Goal: Navigation & Orientation: Find specific page/section

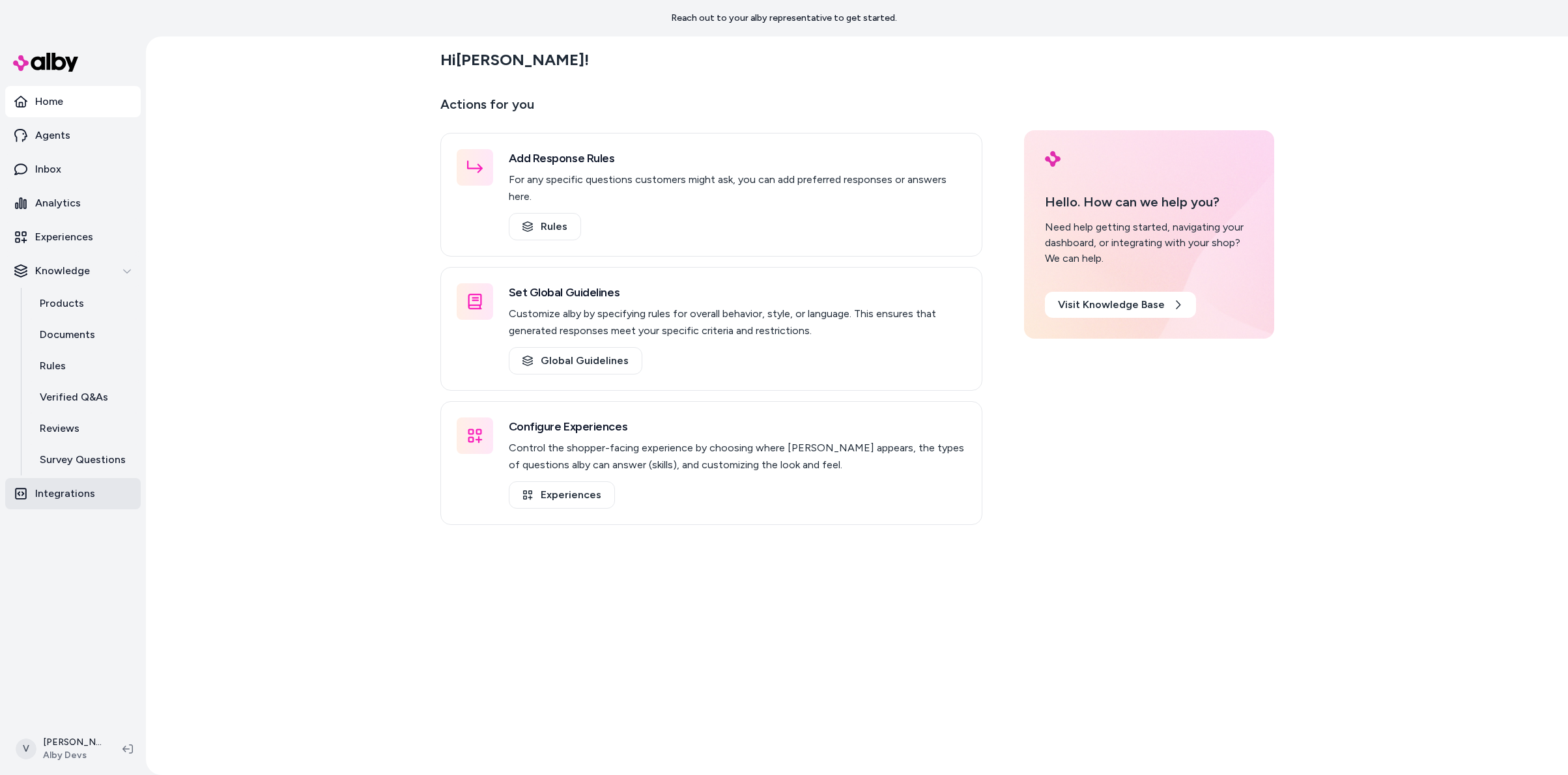
click at [87, 507] on link "Integrations" at bounding box center [73, 494] width 135 height 32
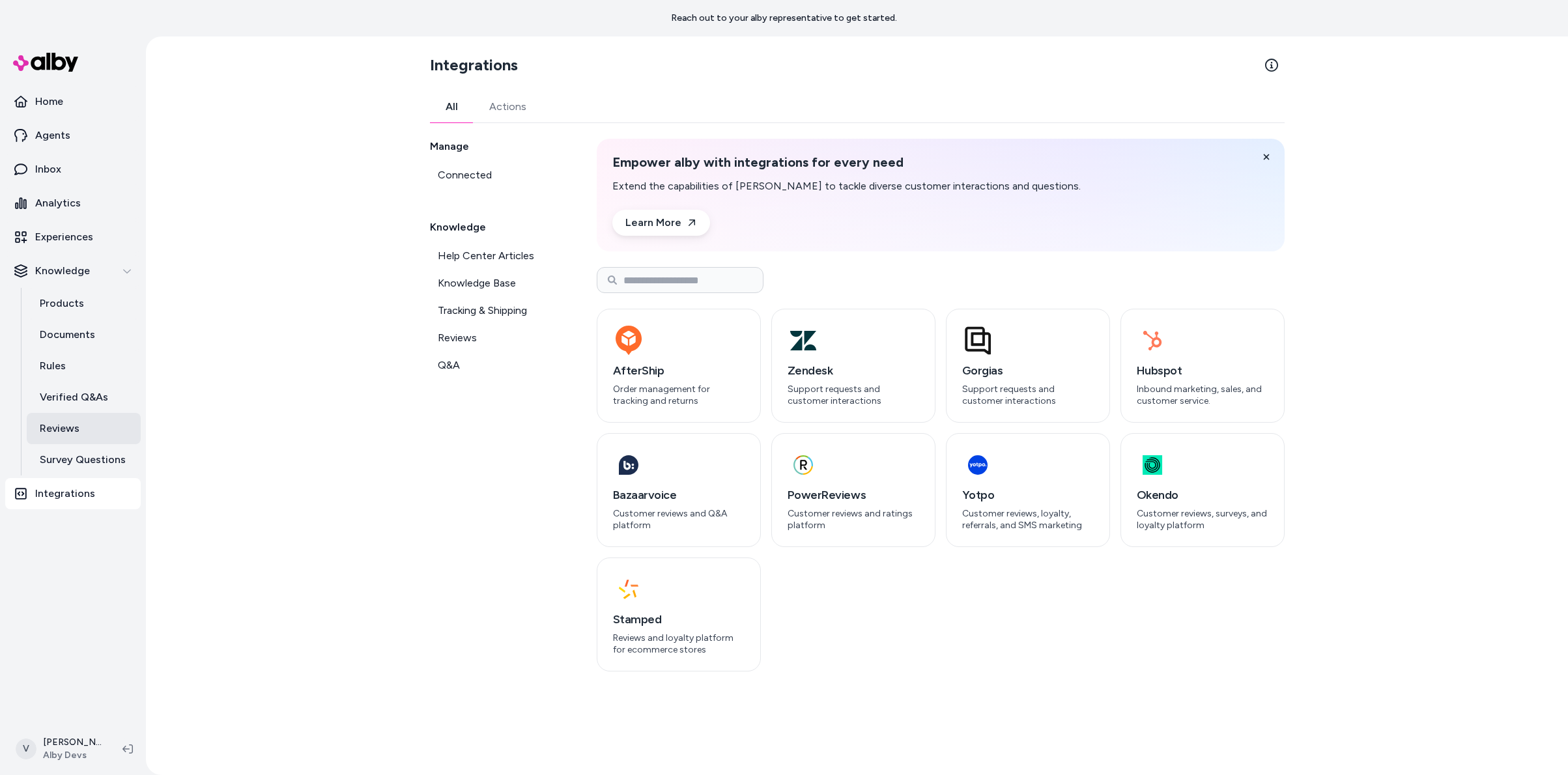
click at [76, 420] on p "Reviews" at bounding box center [59, 428] width 40 height 16
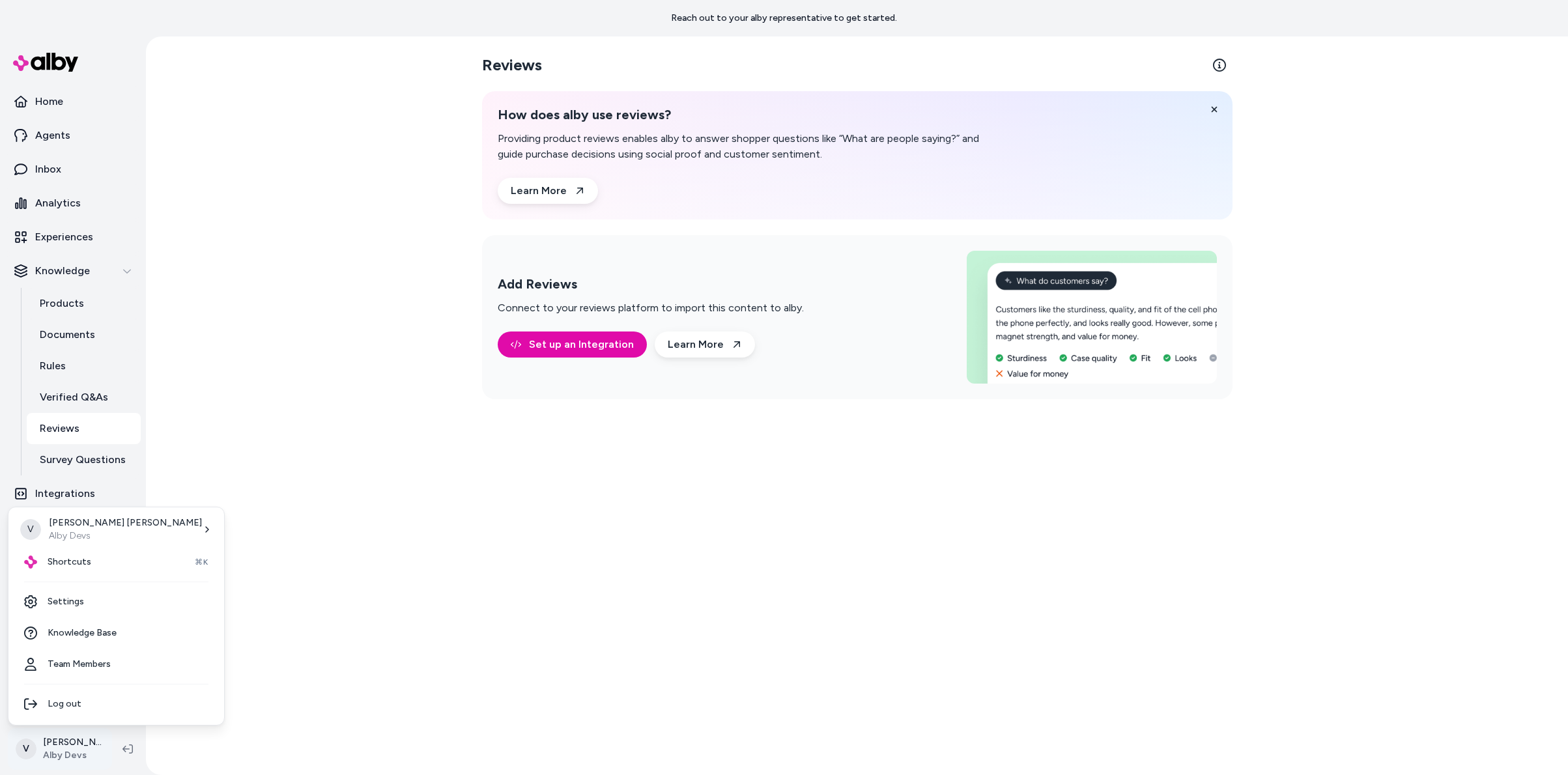
click at [68, 737] on html "Reach out to your alby representative to get started. Home Agents Inbox Analyti…" at bounding box center [784, 387] width 1568 height 775
click at [52, 577] on div "Shortcuts ⌘K" at bounding box center [117, 563] width 205 height 32
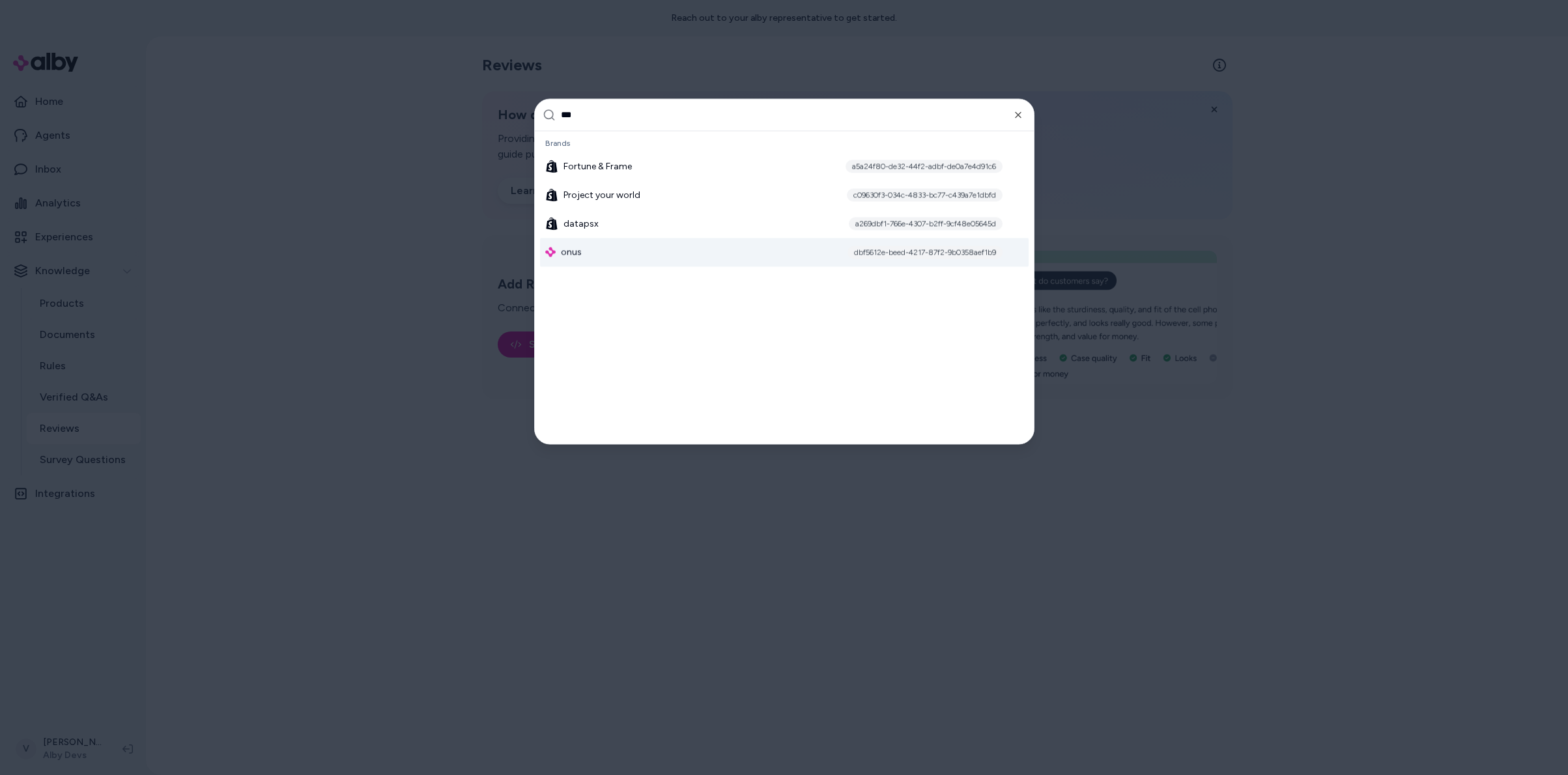
type input "***"
click at [606, 253] on div "onus dbf5612e-beed-4217-87f2-9b0358aef1b9" at bounding box center [784, 252] width 488 height 29
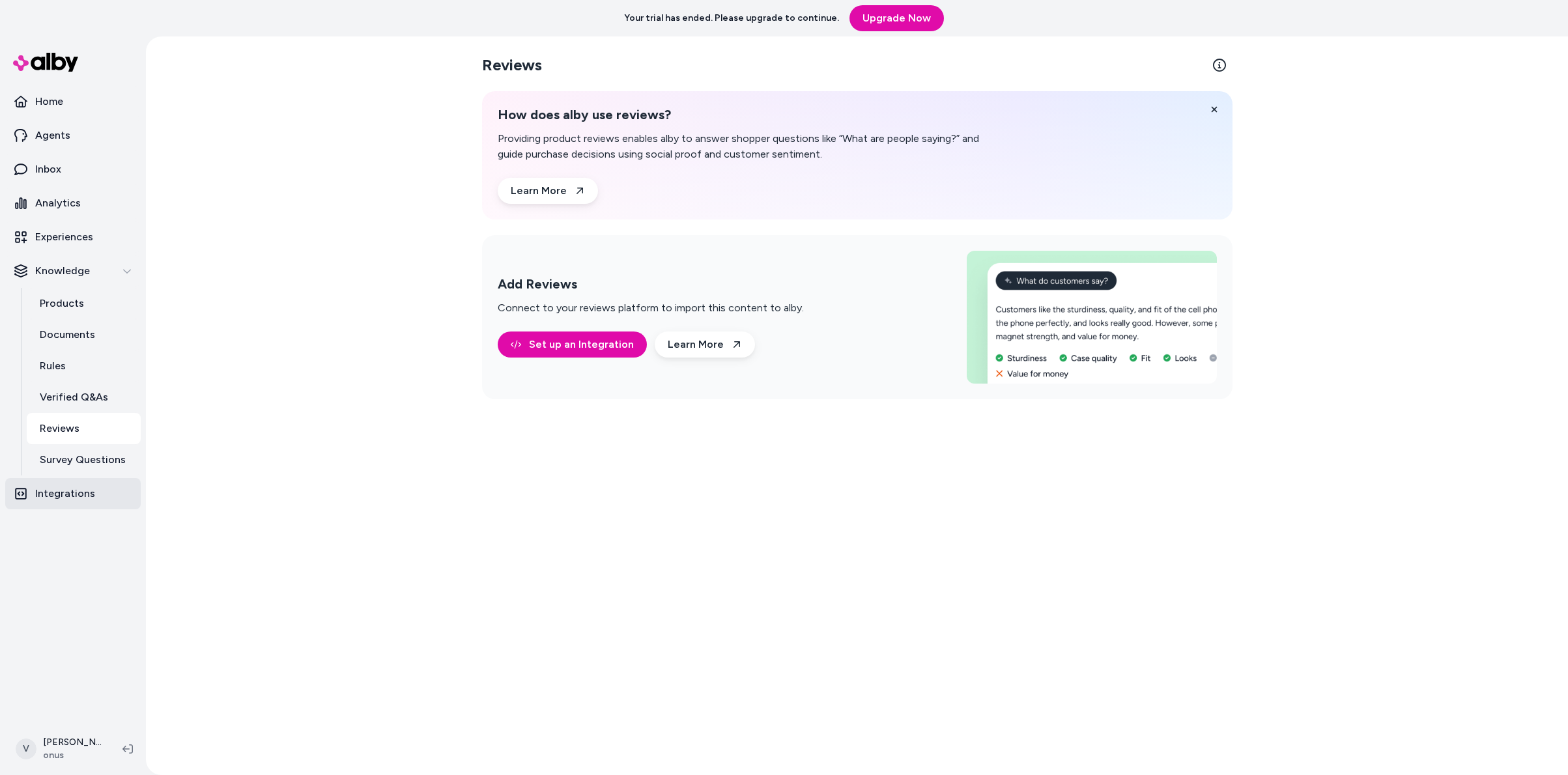
click at [83, 496] on p "Integrations" at bounding box center [65, 494] width 60 height 16
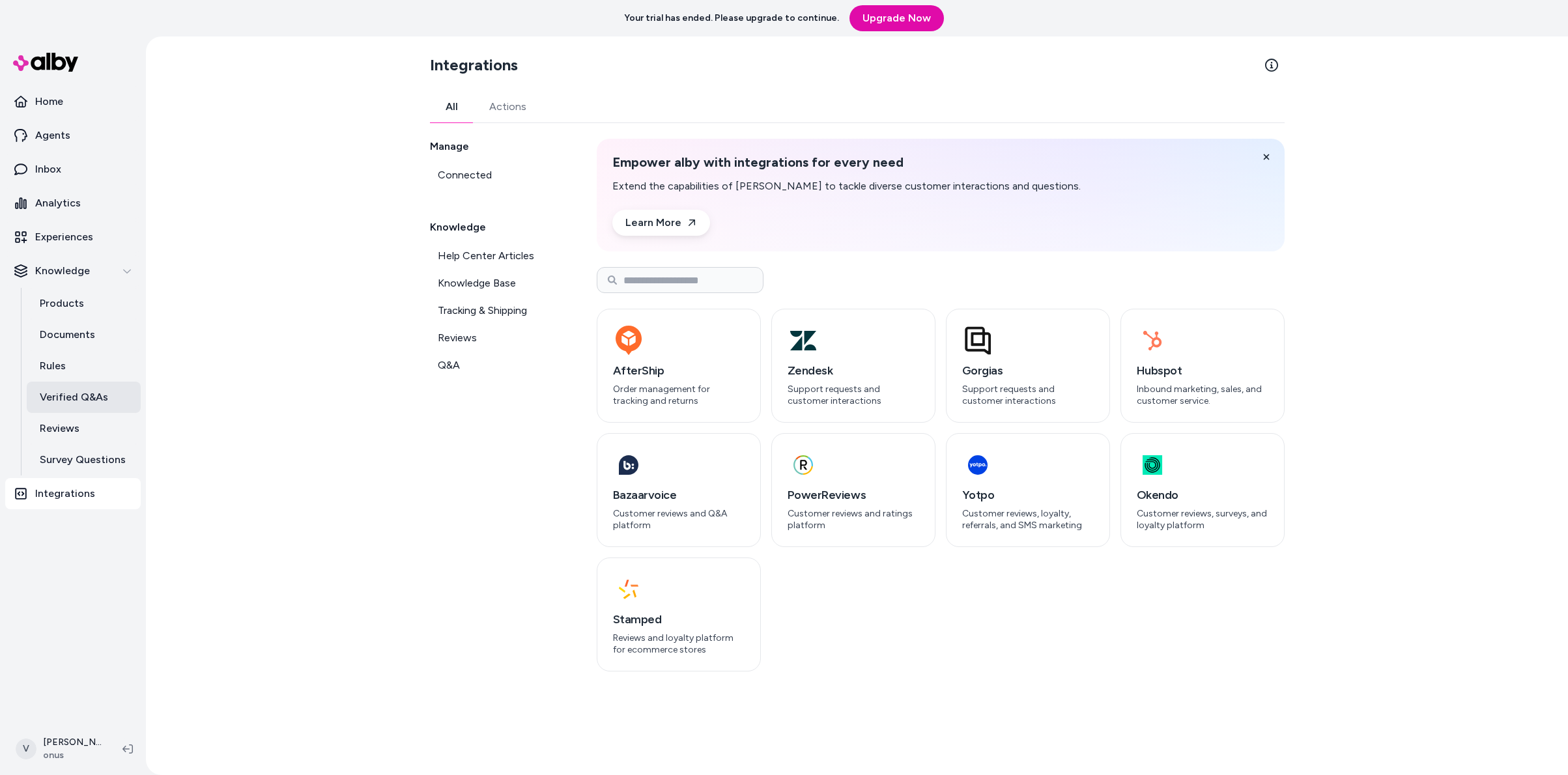
click at [102, 408] on link "Verified Q&As" at bounding box center [83, 398] width 114 height 32
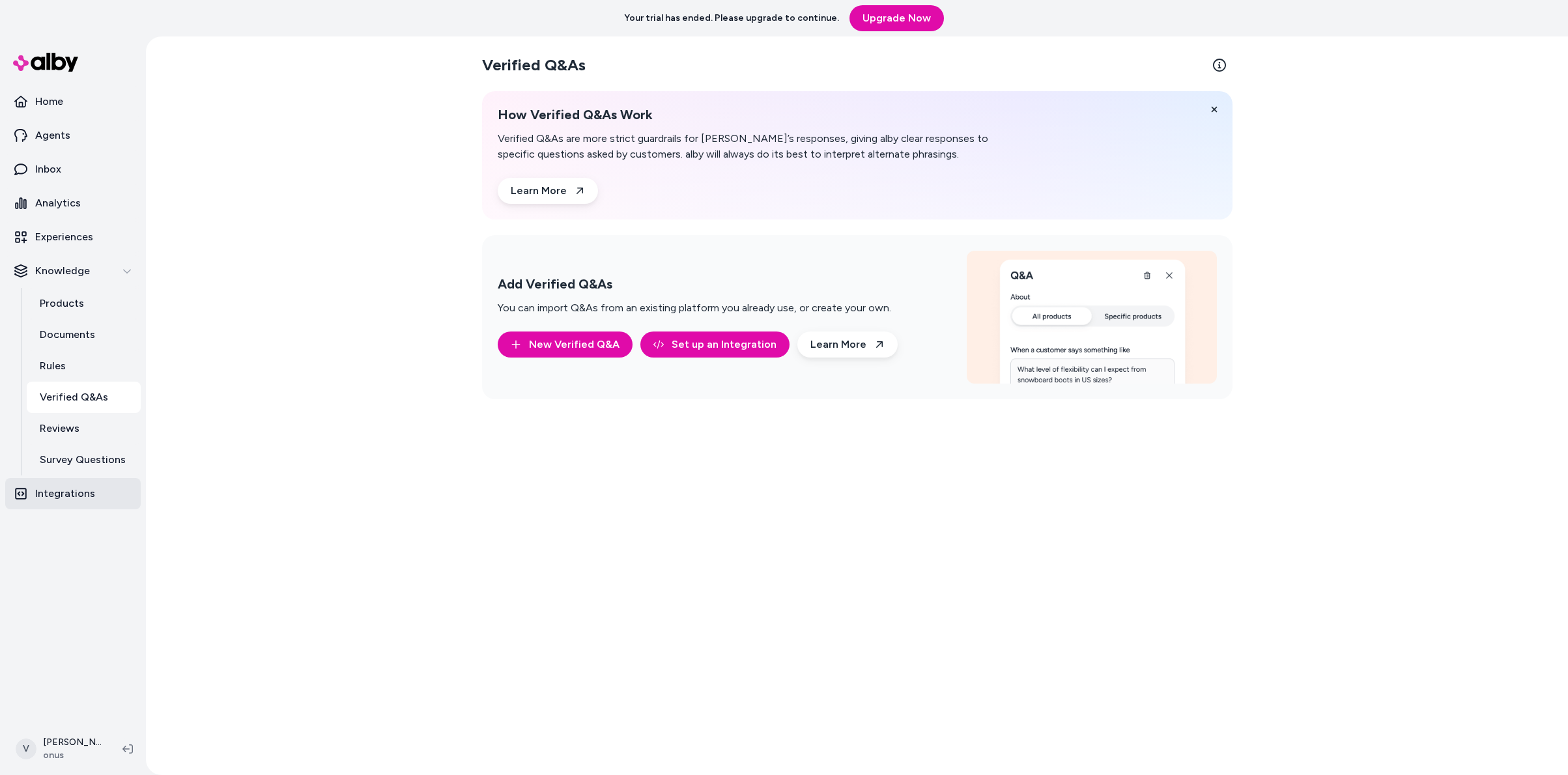
click at [80, 486] on p "Integrations" at bounding box center [65, 494] width 60 height 16
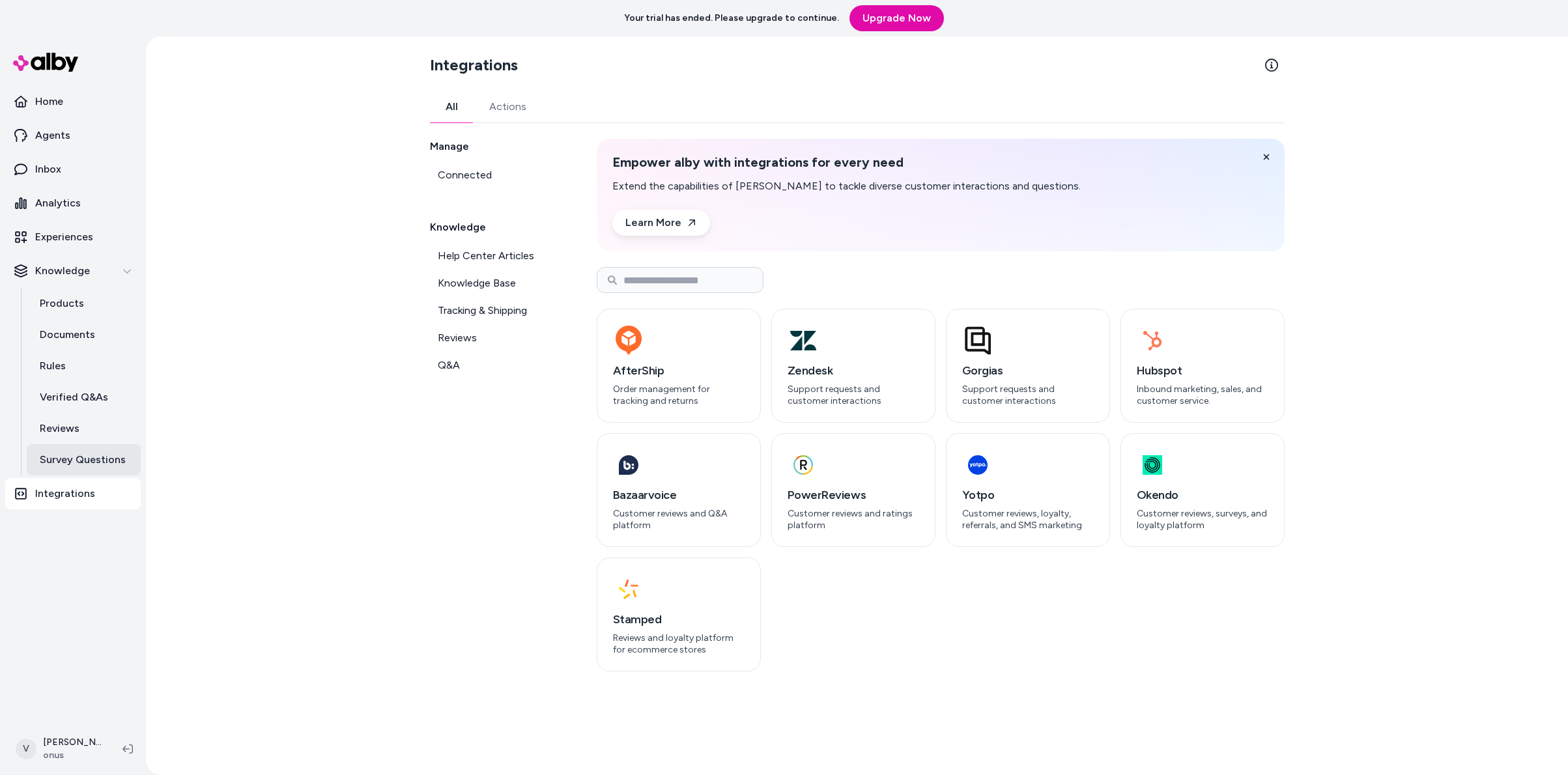
click at [80, 468] on link "Survey Questions" at bounding box center [83, 460] width 114 height 32
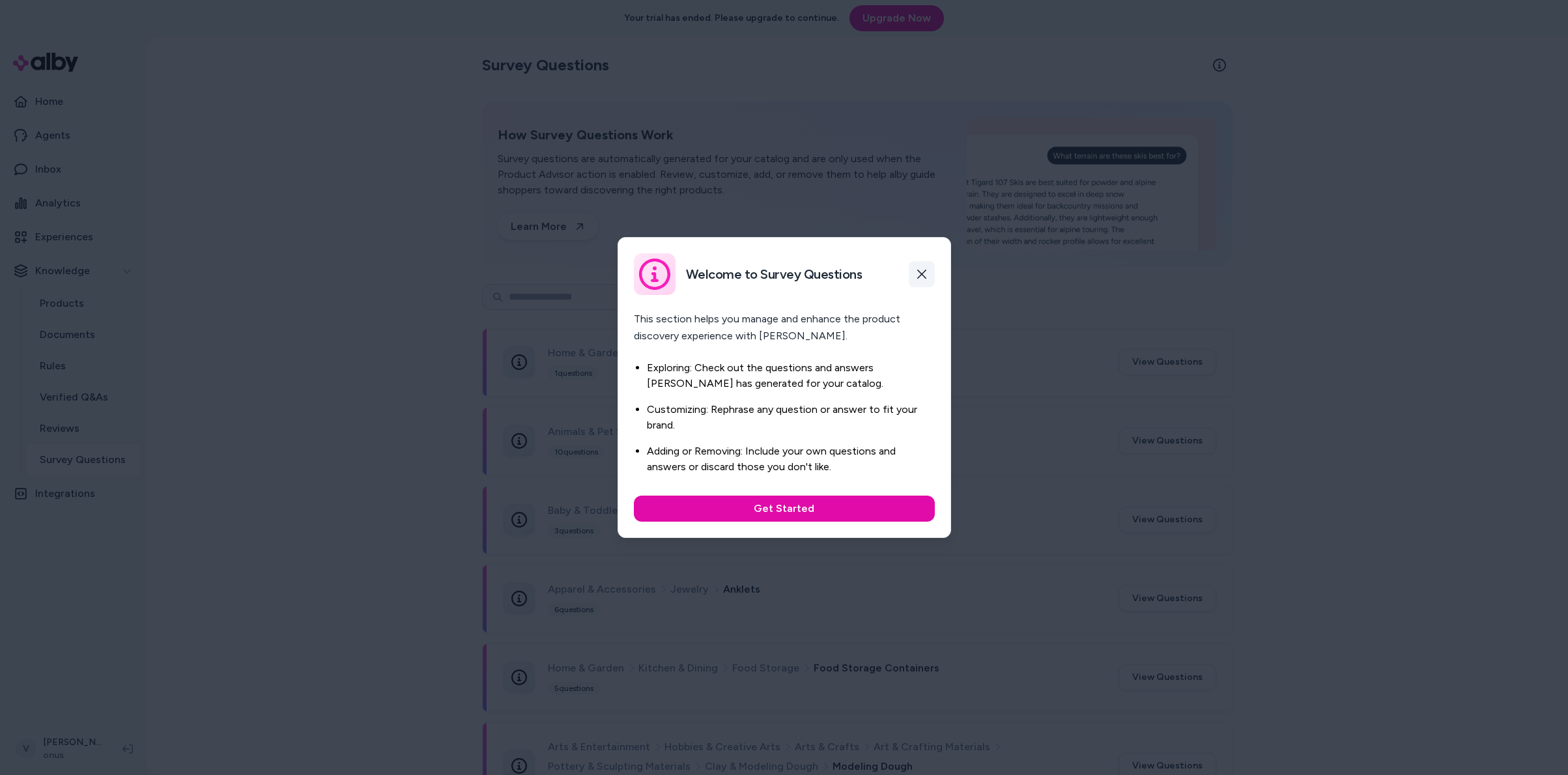
click at [912, 279] on button "button" at bounding box center [922, 275] width 26 height 26
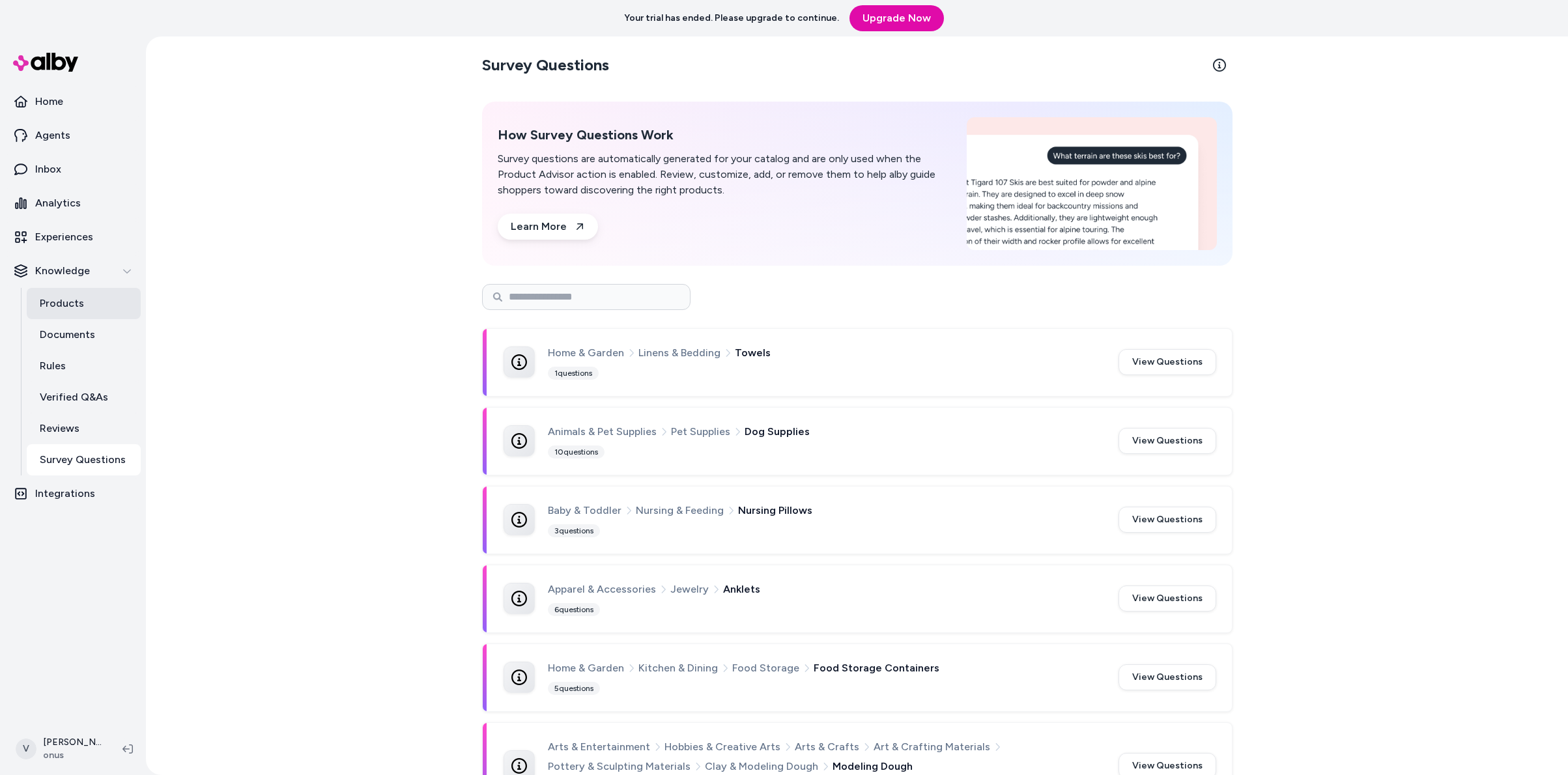
click at [89, 302] on link "Products" at bounding box center [83, 304] width 114 height 32
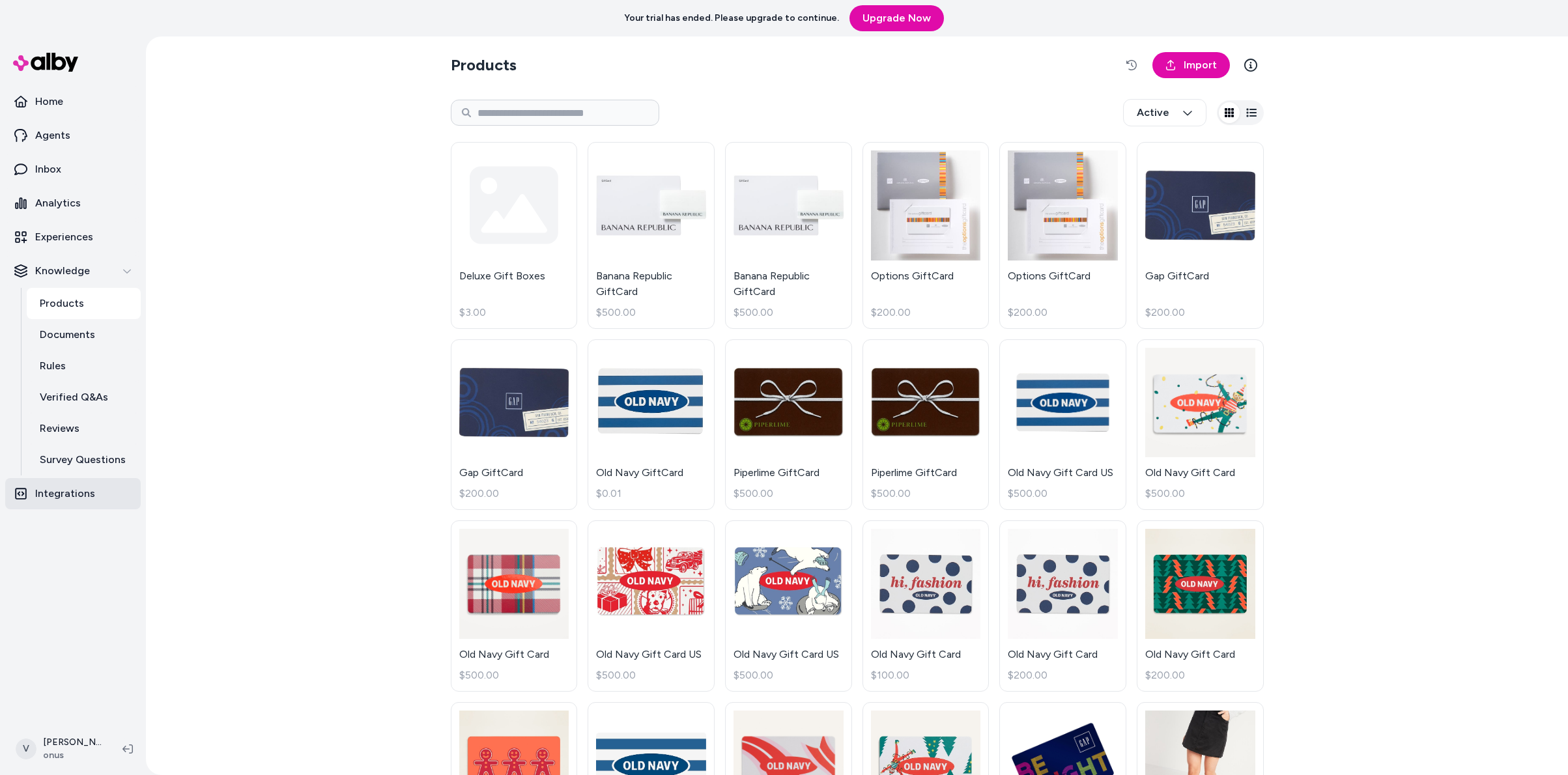
click at [77, 487] on p "Integrations" at bounding box center [65, 494] width 60 height 16
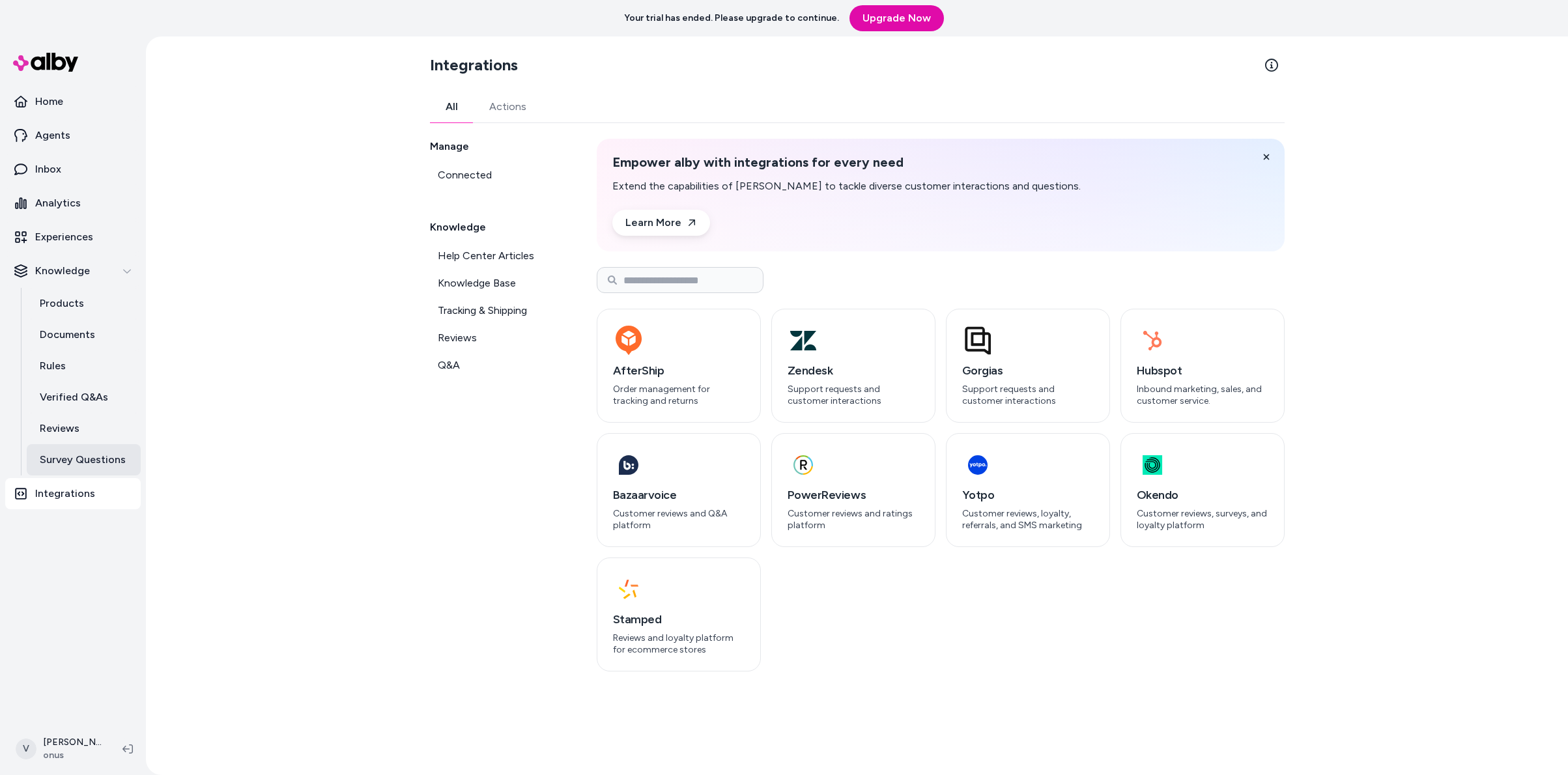
click at [81, 464] on p "Survey Questions" at bounding box center [83, 460] width 86 height 16
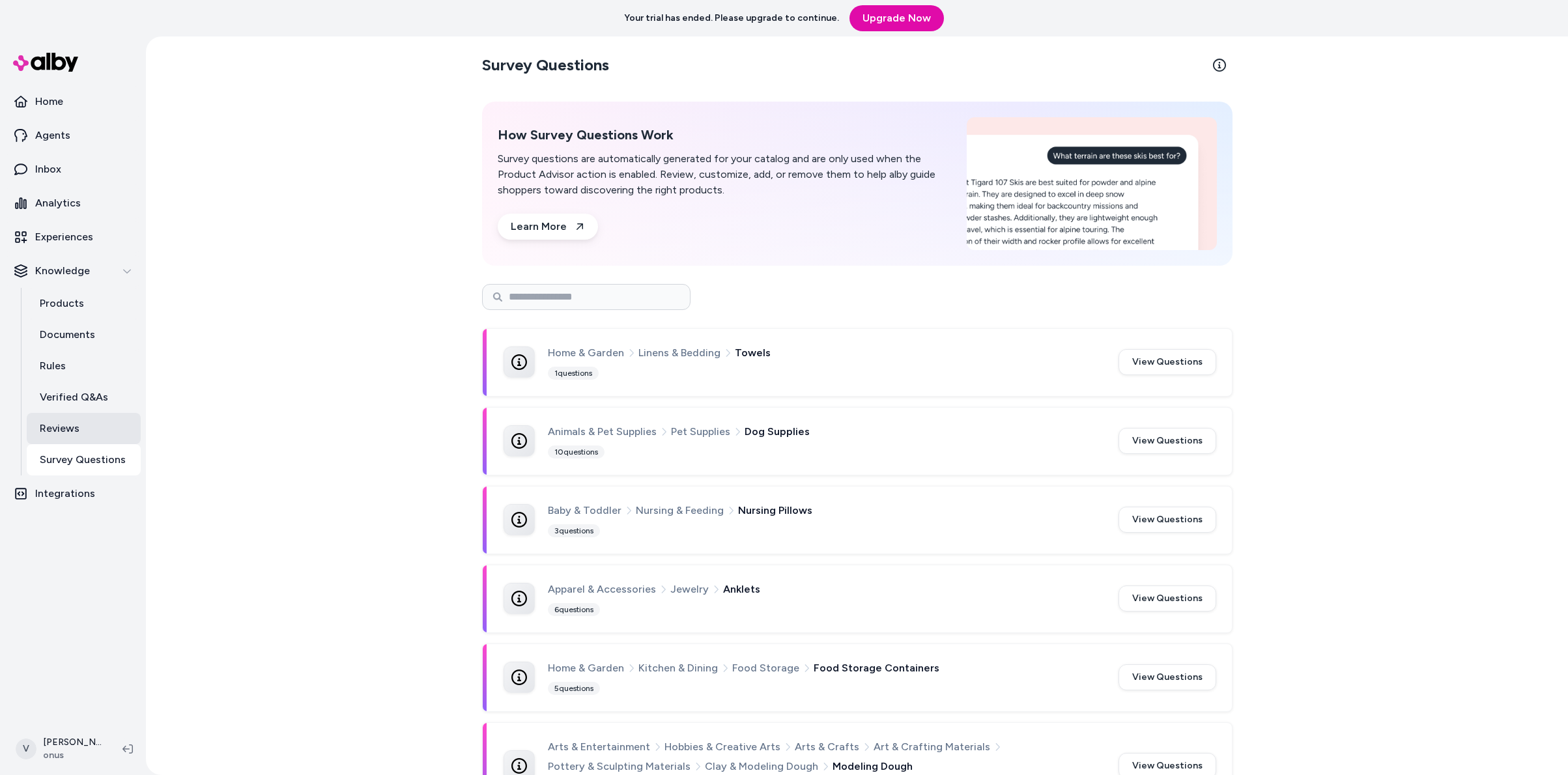
click at [83, 429] on link "Reviews" at bounding box center [83, 428] width 114 height 32
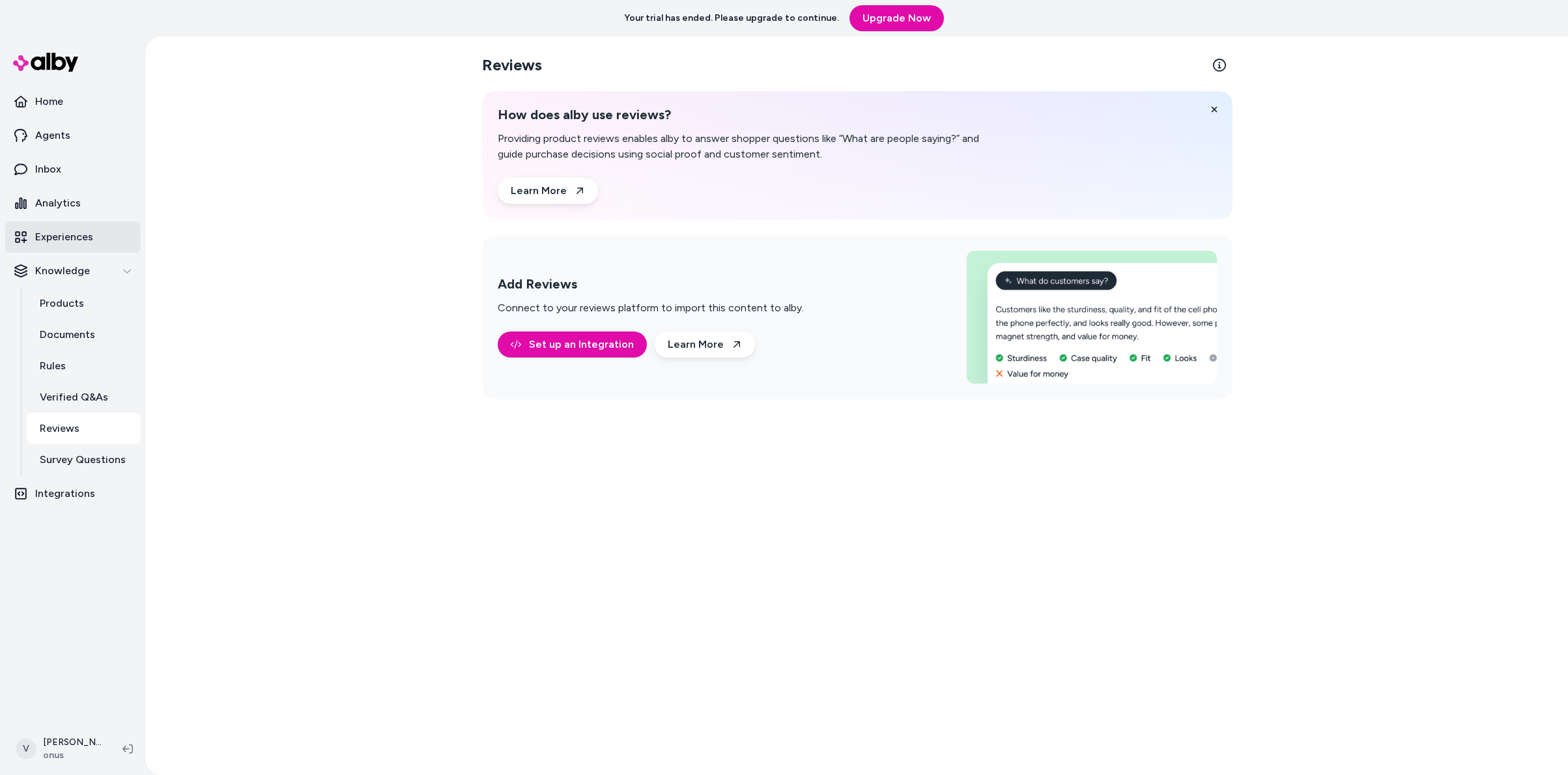
click at [54, 236] on p "Experiences" at bounding box center [64, 237] width 58 height 16
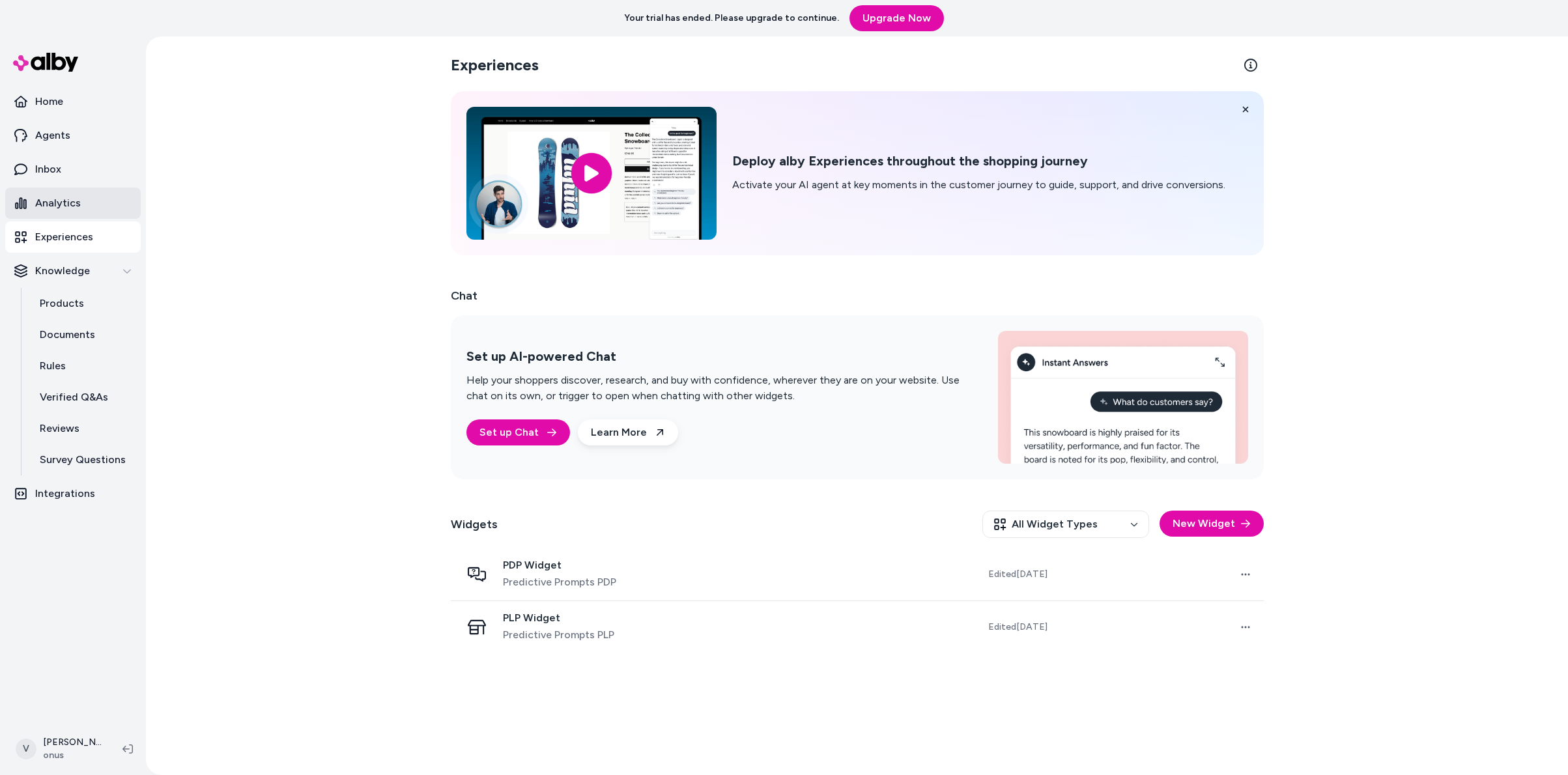
click at [69, 216] on link "Analytics" at bounding box center [73, 204] width 135 height 32
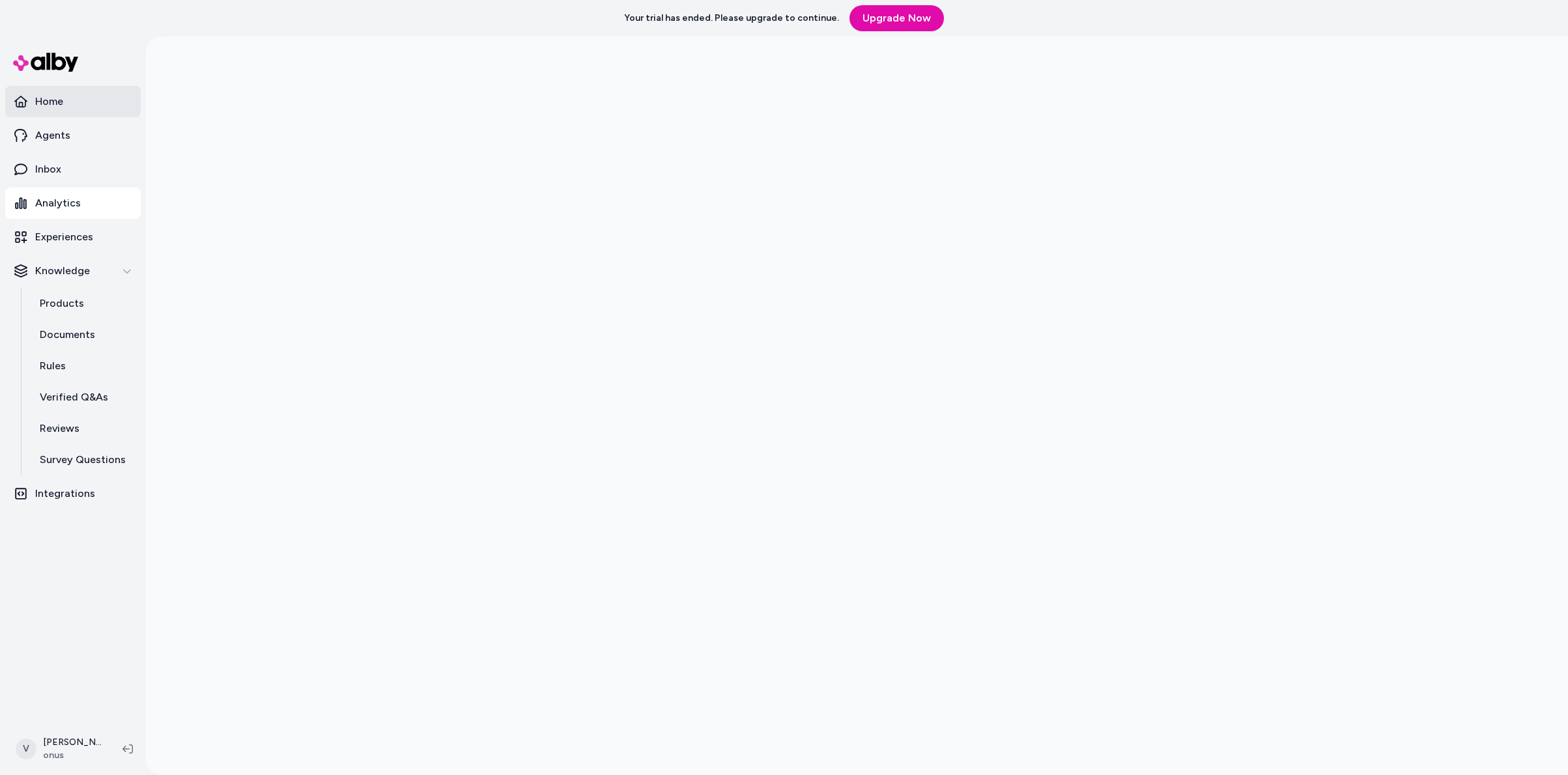
click at [68, 106] on link "Home" at bounding box center [73, 102] width 135 height 32
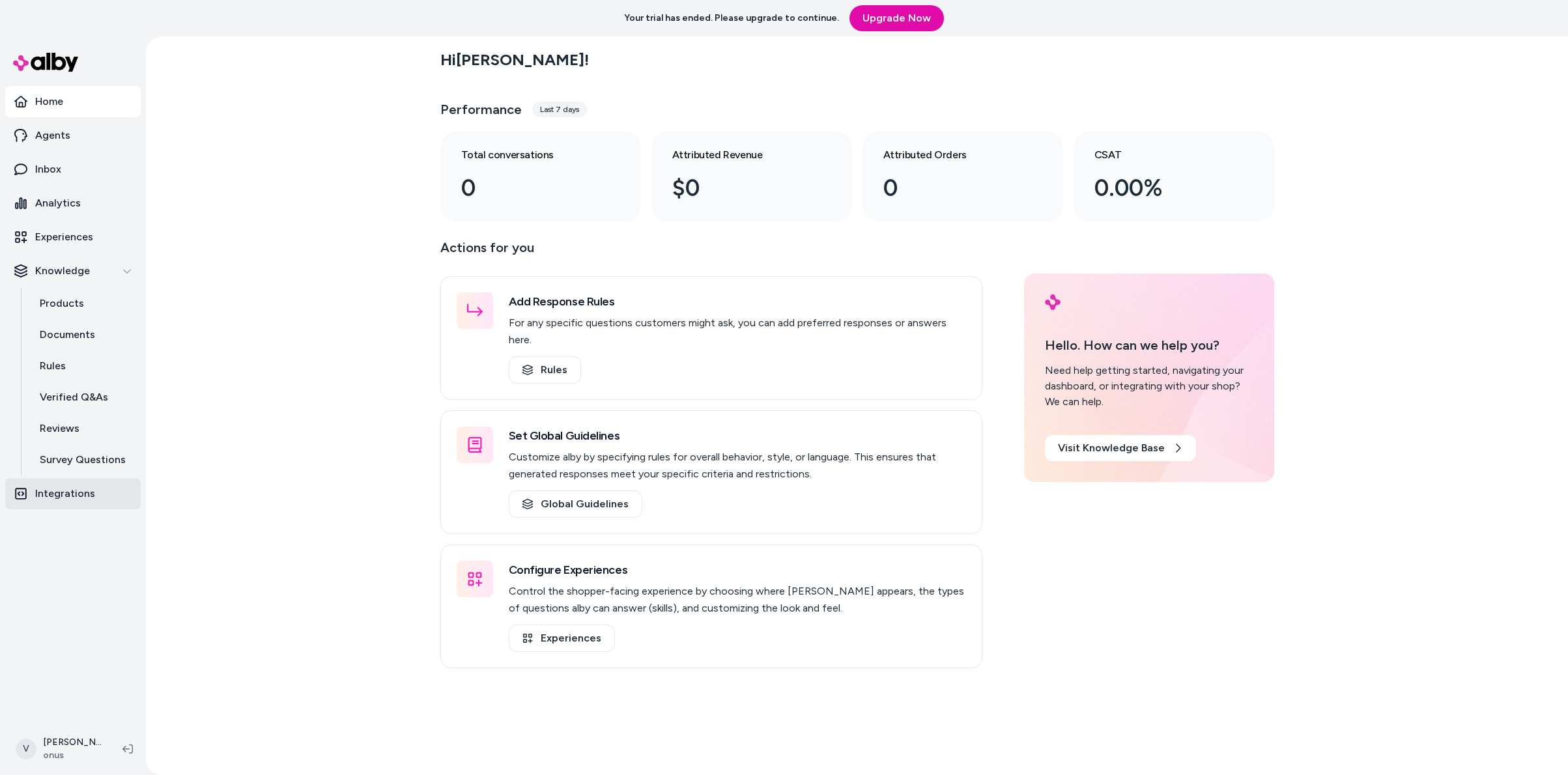
click at [81, 504] on link "Integrations" at bounding box center [73, 494] width 135 height 32
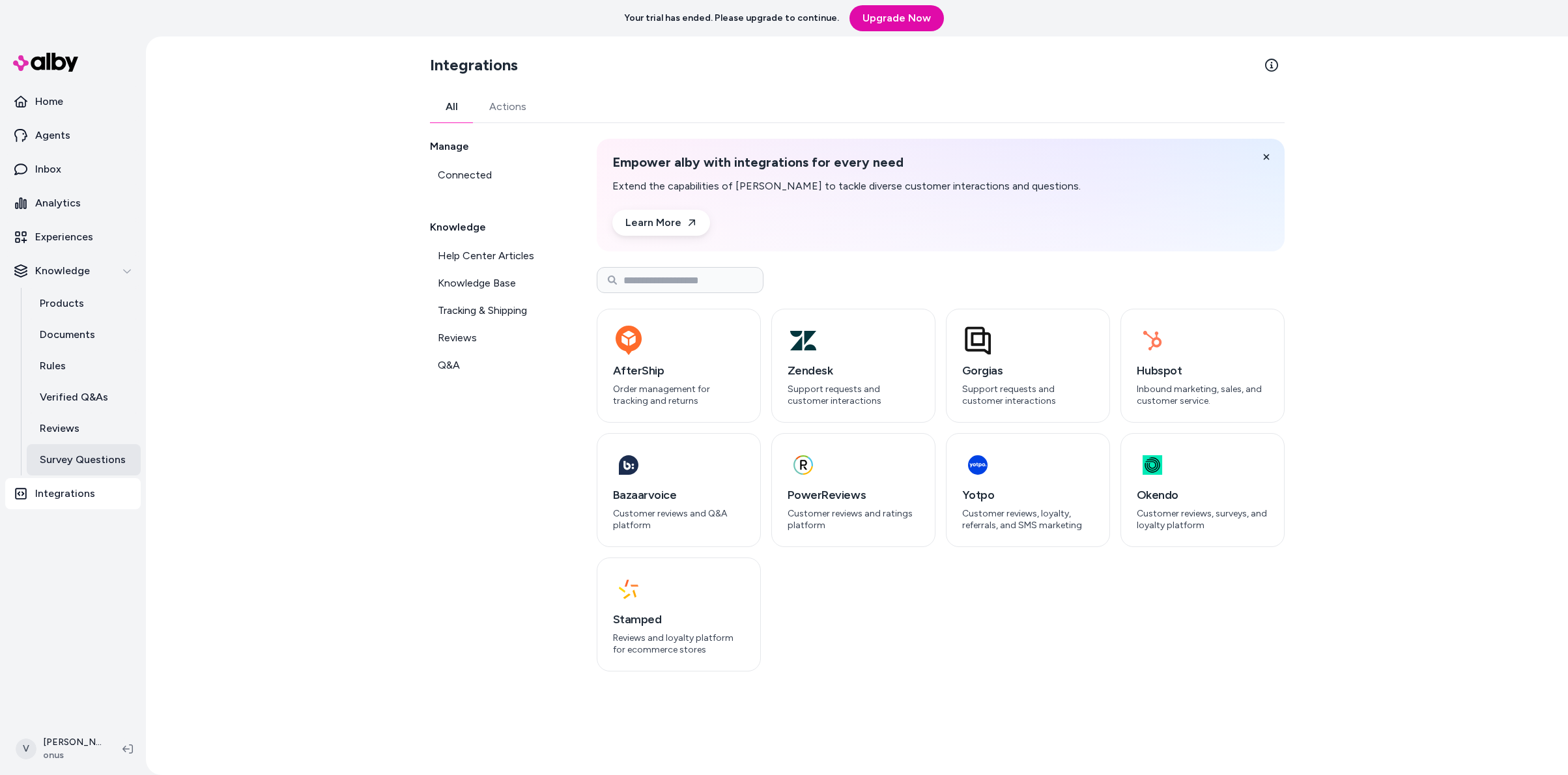
click at [82, 466] on p "Survey Questions" at bounding box center [83, 460] width 86 height 16
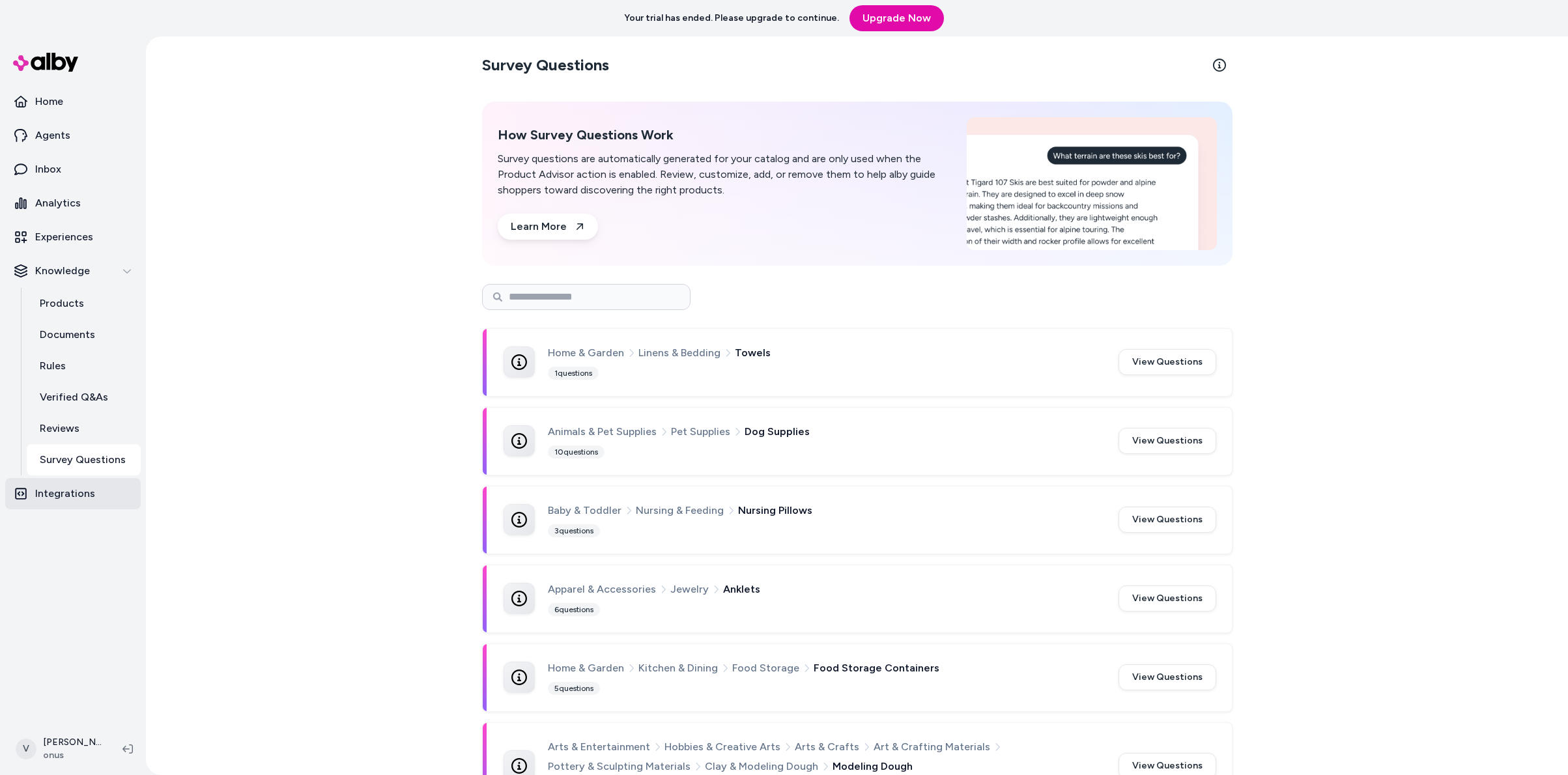
click at [81, 504] on link "Integrations" at bounding box center [73, 494] width 135 height 32
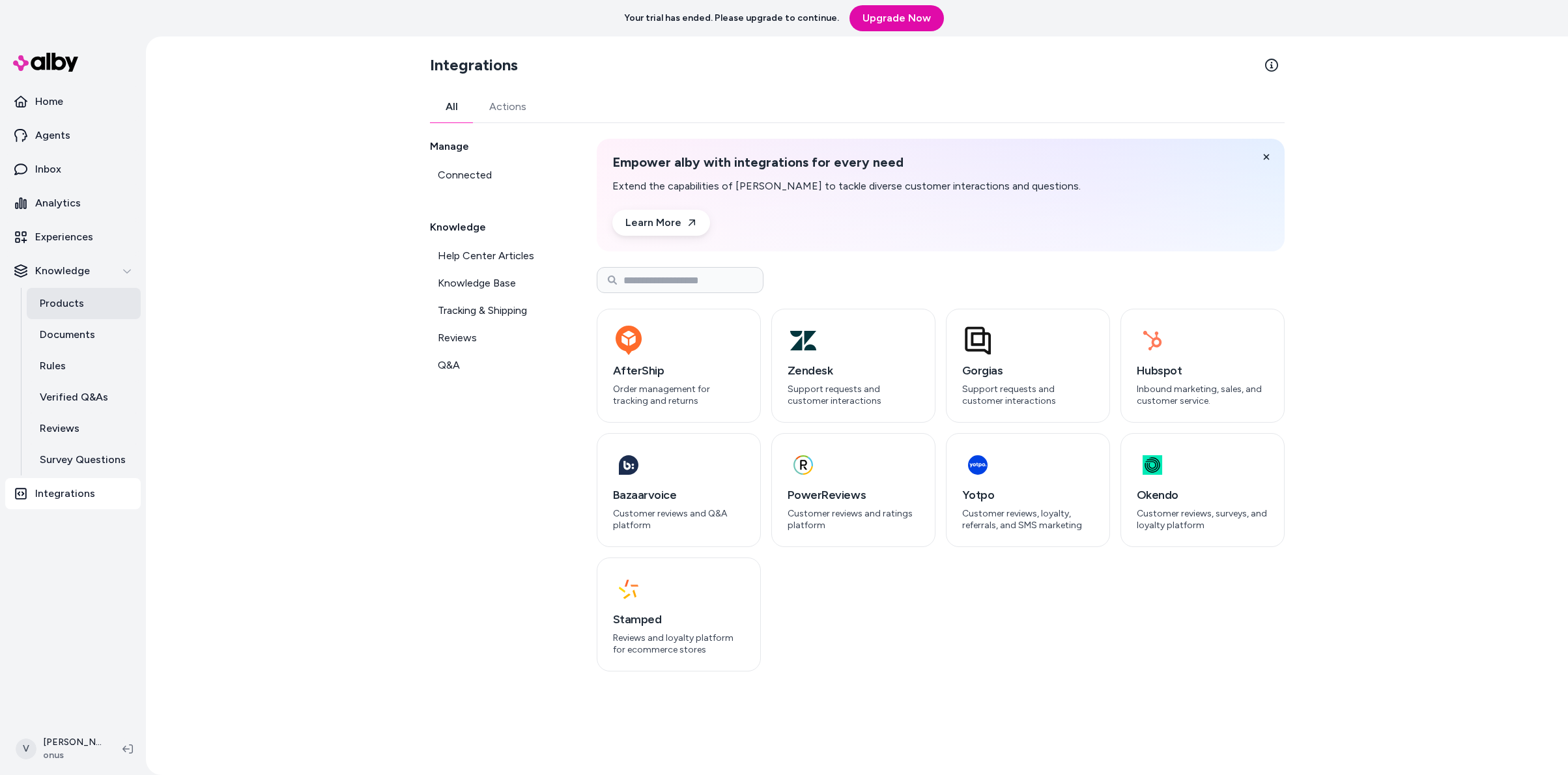
click at [100, 314] on link "Products" at bounding box center [83, 304] width 114 height 32
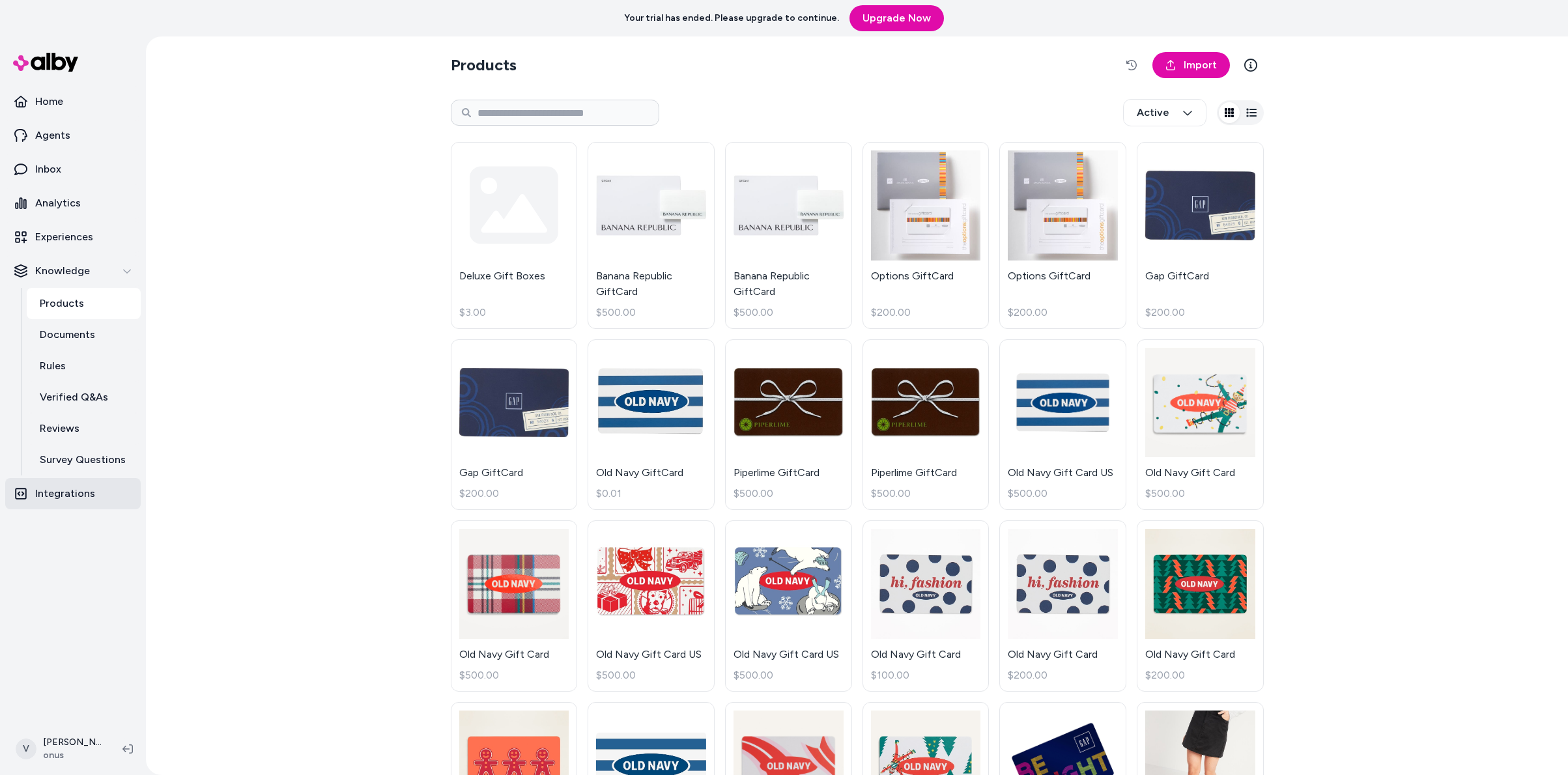
click at [59, 494] on p "Integrations" at bounding box center [65, 494] width 60 height 16
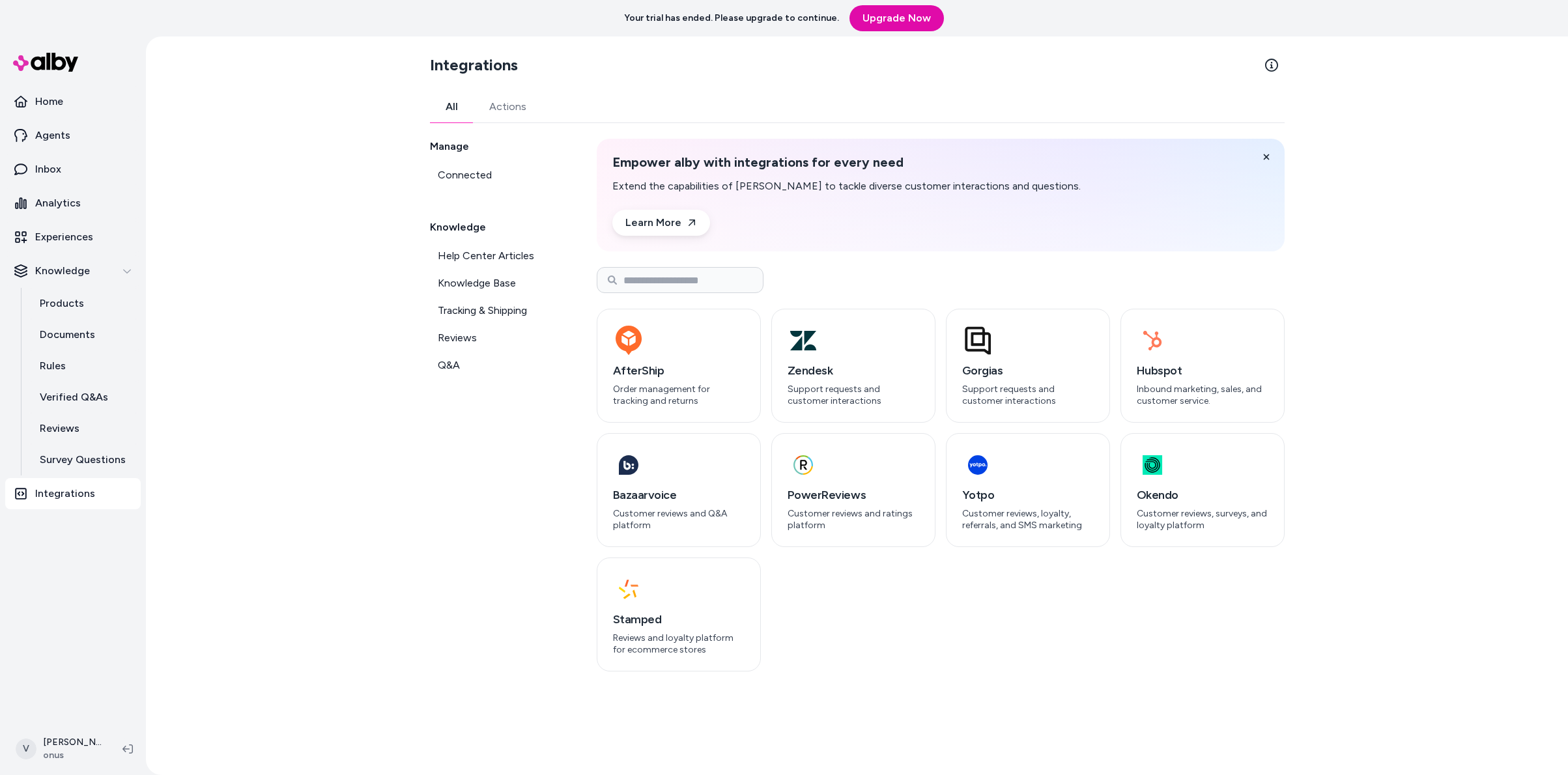
click at [249, 434] on div "Integrations All Actions Manage Connected Knowledge Help Center Articles Knowle…" at bounding box center [857, 405] width 1422 height 738
click at [507, 262] on span "Help Center Articles" at bounding box center [486, 256] width 97 height 16
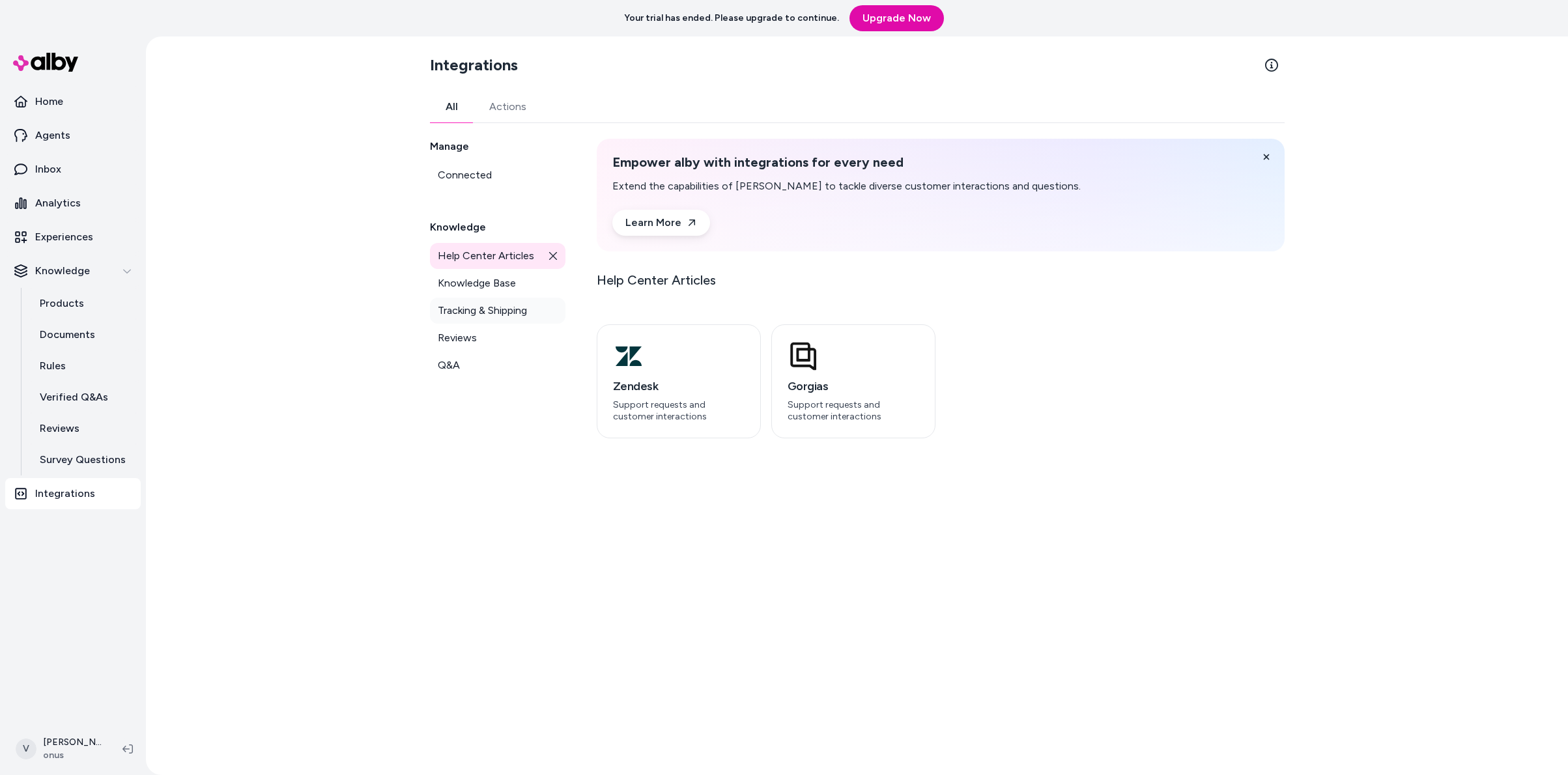
click at [500, 299] on link "Tracking & Shipping" at bounding box center [498, 311] width 135 height 26
click at [500, 291] on link "Knowledge Base" at bounding box center [498, 283] width 135 height 26
click at [463, 330] on span "Reviews" at bounding box center [457, 338] width 40 height 16
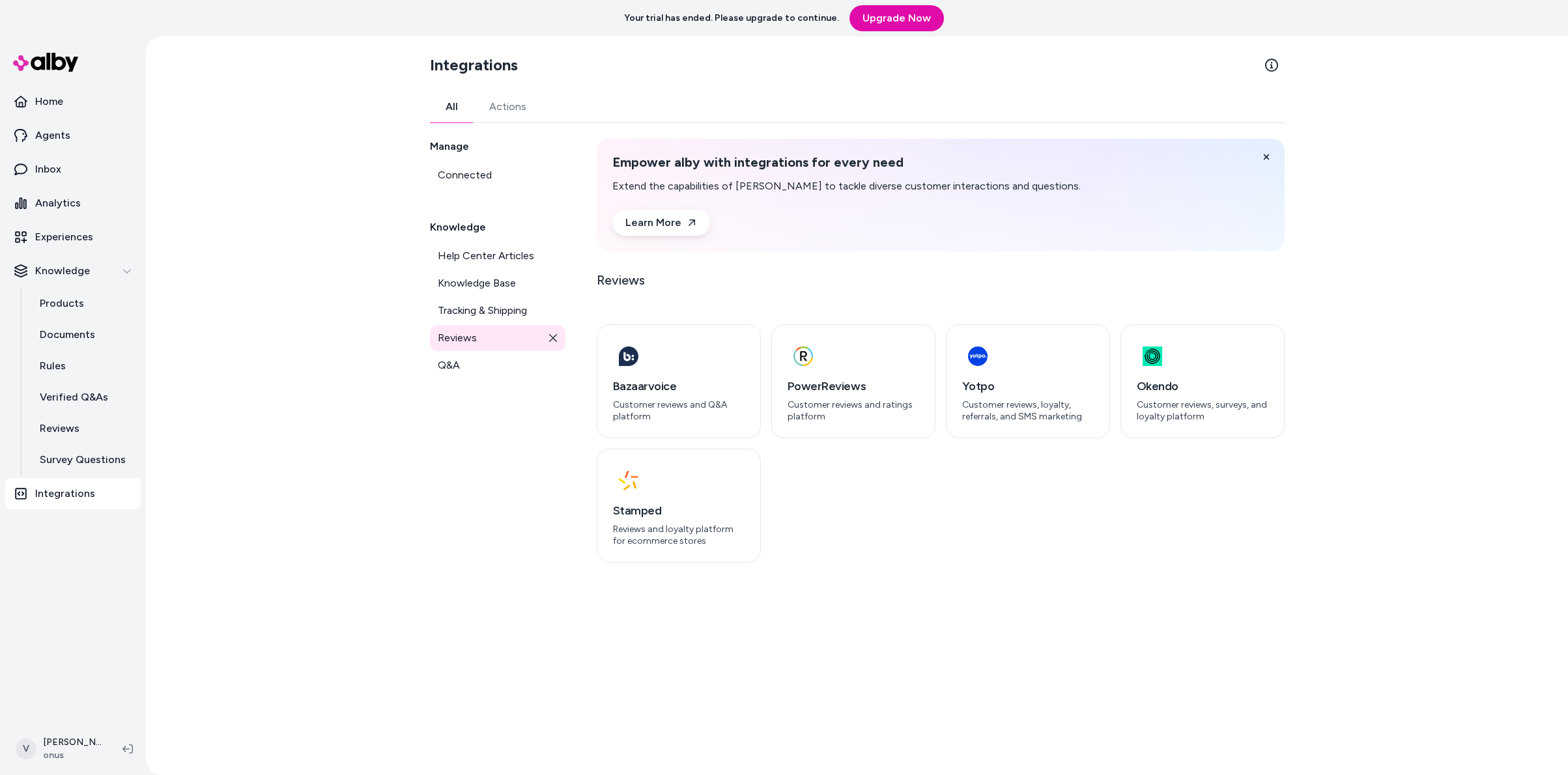
click at [549, 335] on icon at bounding box center [553, 338] width 9 height 9
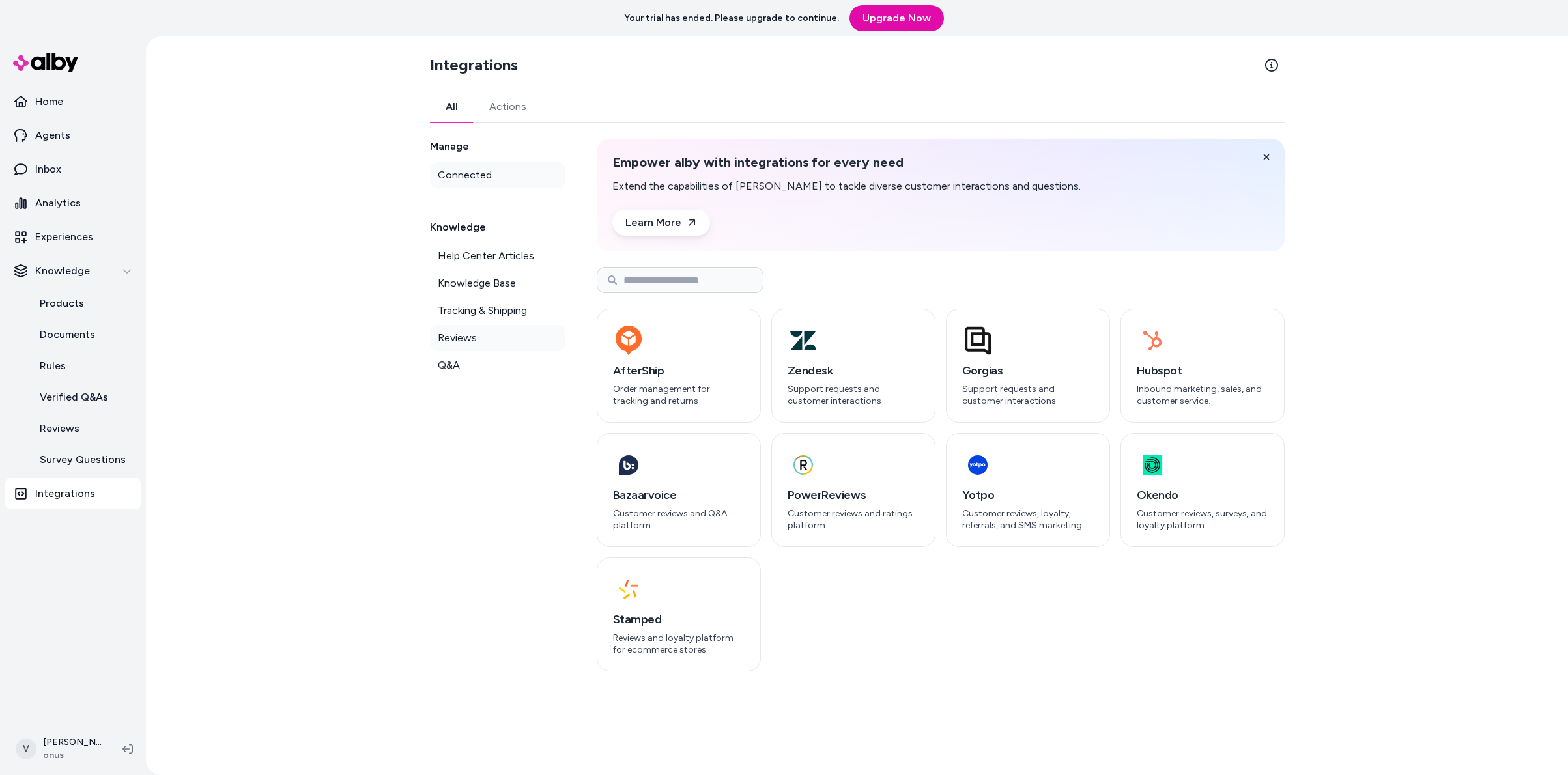
click at [456, 181] on span "Connected" at bounding box center [465, 176] width 54 height 16
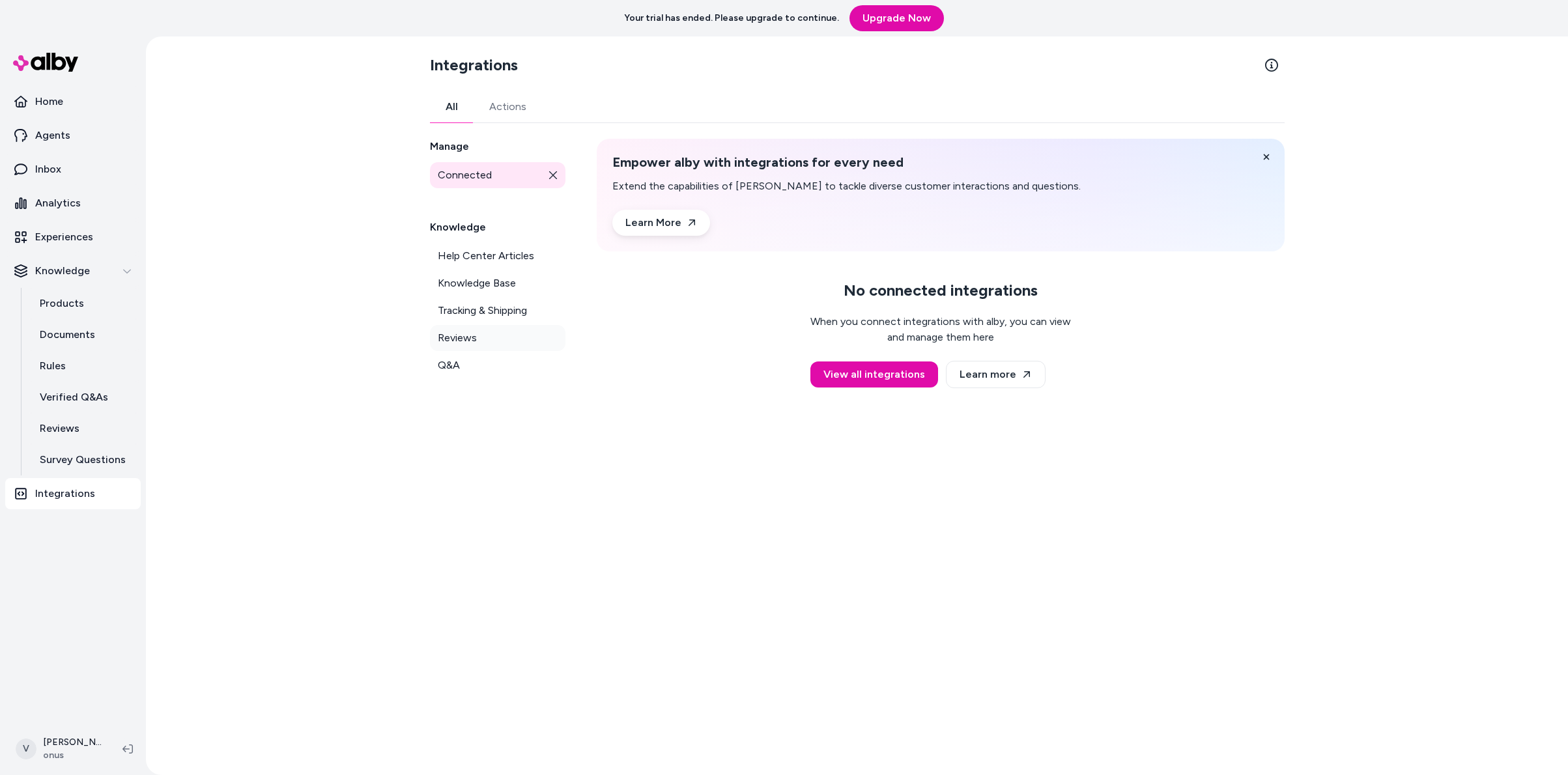
click at [219, 542] on div "Integrations All Actions Manage Connected Knowledge Help Center Articles Knowle…" at bounding box center [857, 405] width 1422 height 738
click at [57, 733] on html "Your trial has ended. Please upgrade to continue. Upgrade Now Home Agents Inbox…" at bounding box center [784, 387] width 1568 height 775
click at [137, 404] on html "Your trial has ended. Please upgrade to continue. Upgrade Now Home Agents Inbox…" at bounding box center [784, 387] width 1568 height 775
click at [74, 721] on div "Home Agents Inbox Analytics Experiences Knowledge Products Documents Rules Veri…" at bounding box center [73, 380] width 146 height 686
click at [63, 736] on html "Your trial has ended. Please upgrade to continue. Upgrade Now Home Agents Inbox…" at bounding box center [784, 387] width 1568 height 775
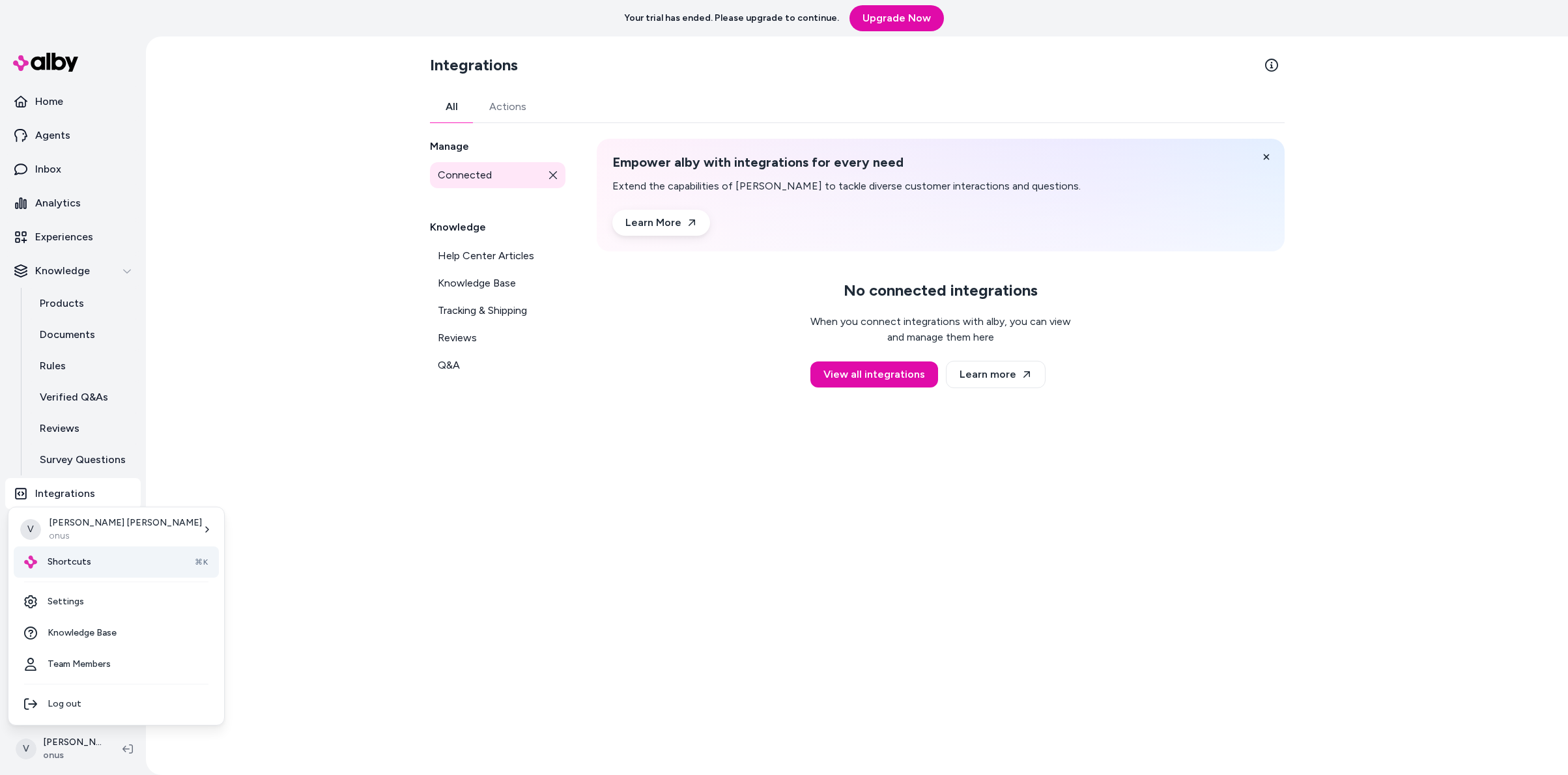
click at [195, 564] on span "⌘K" at bounding box center [202, 562] width 14 height 11
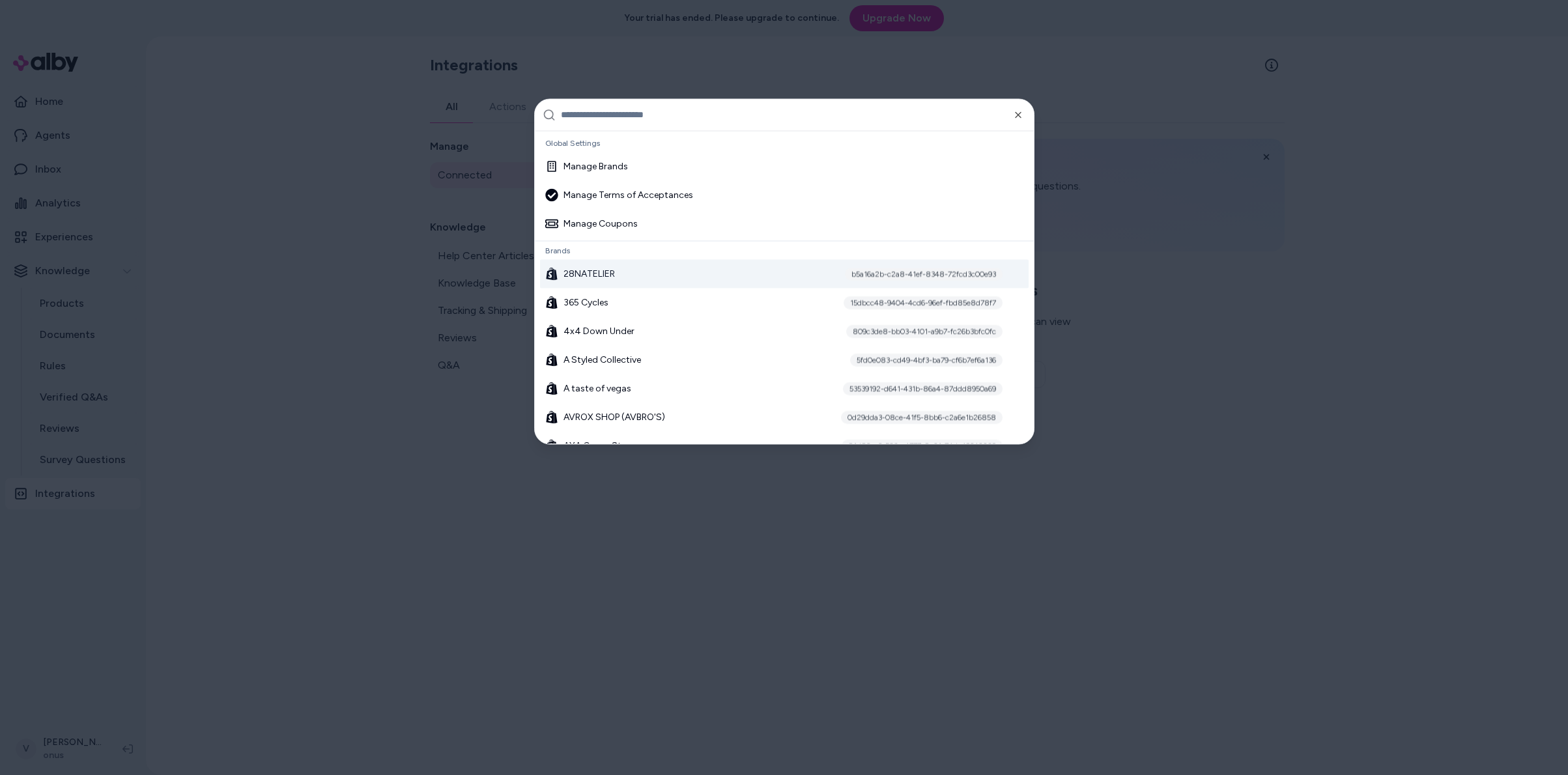
click at [593, 278] on span "28NATELIER" at bounding box center [589, 273] width 52 height 13
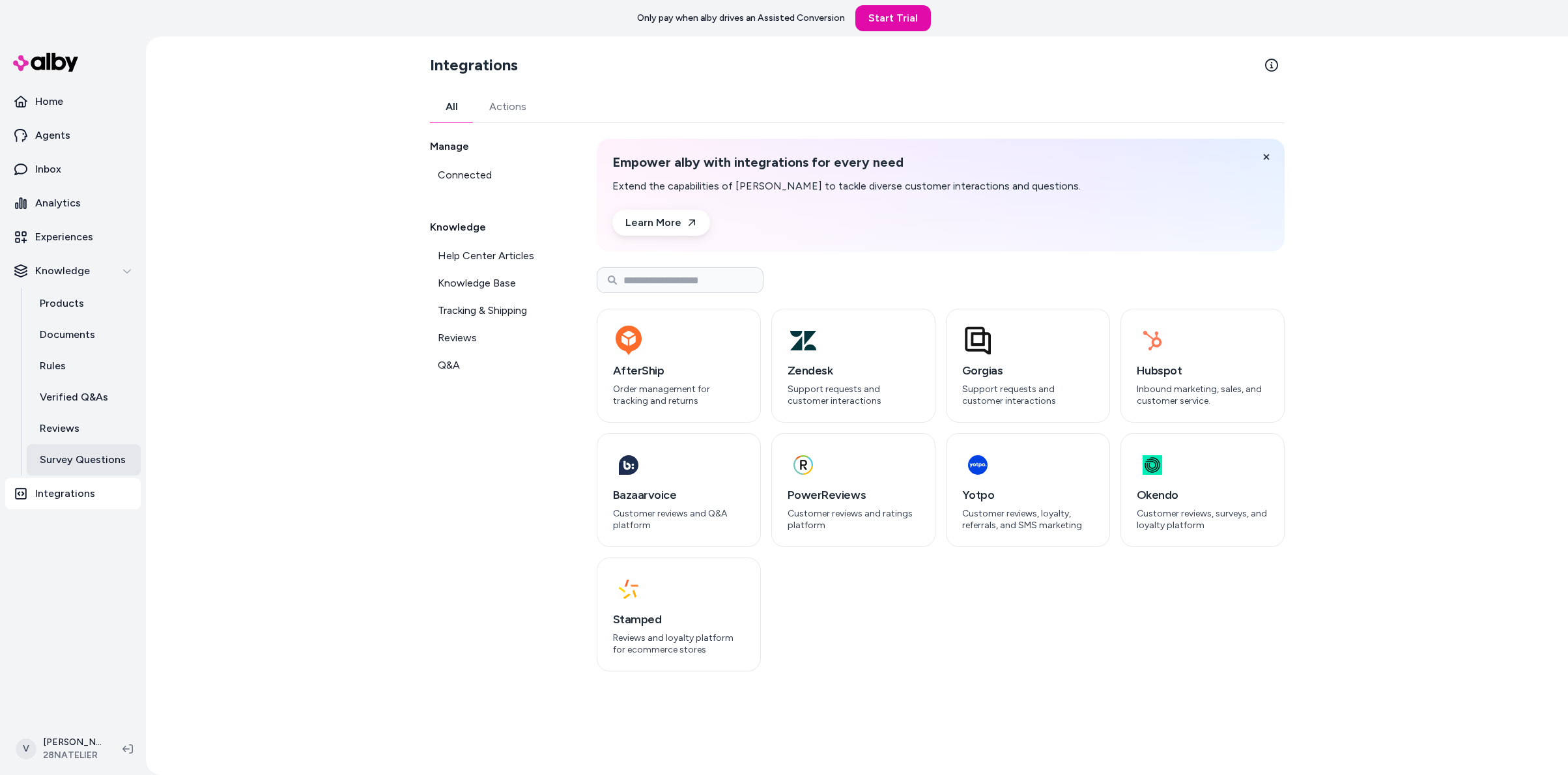
click at [83, 471] on link "Survey Questions" at bounding box center [83, 460] width 114 height 32
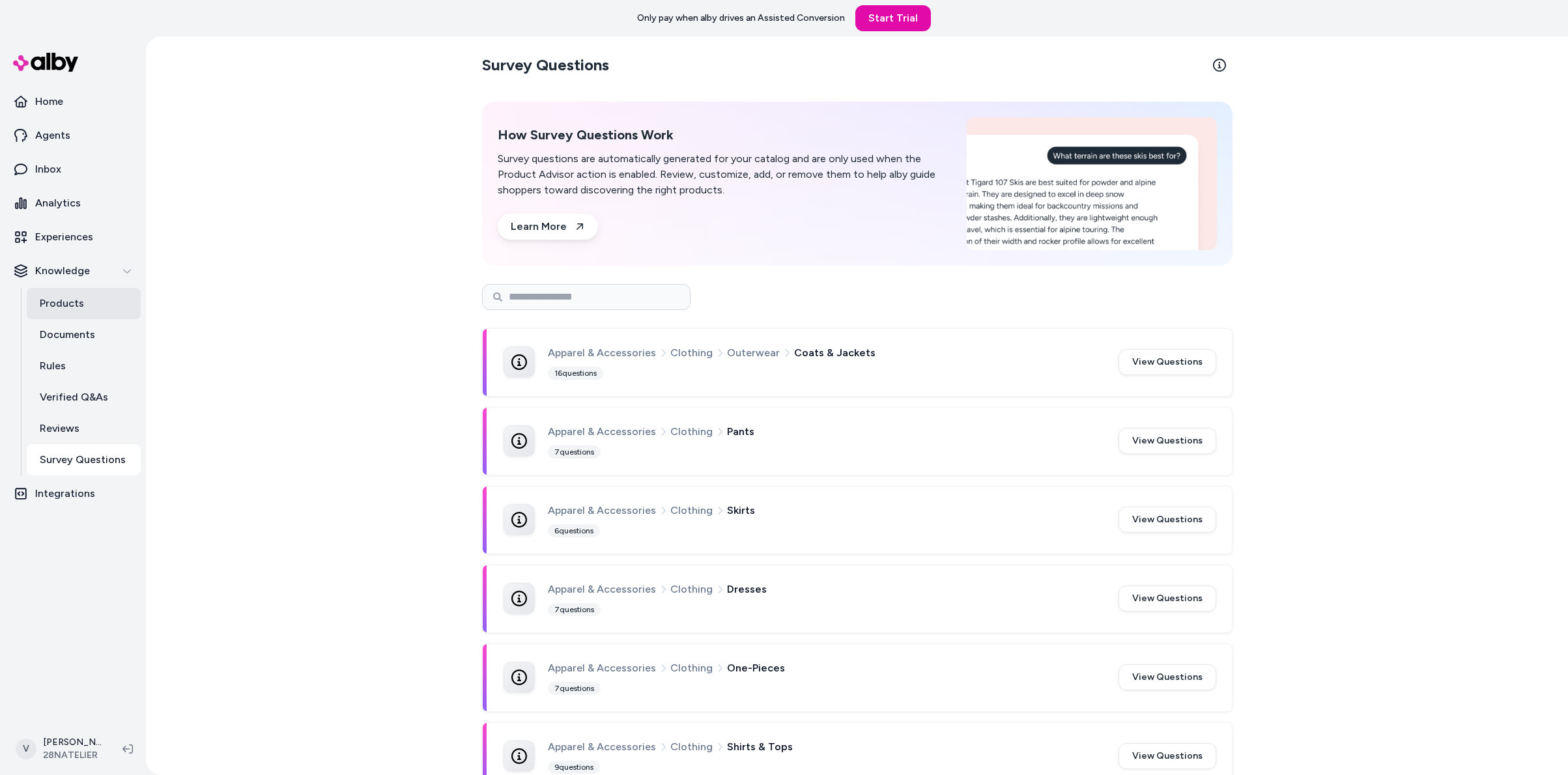
click at [95, 299] on link "Products" at bounding box center [83, 304] width 114 height 32
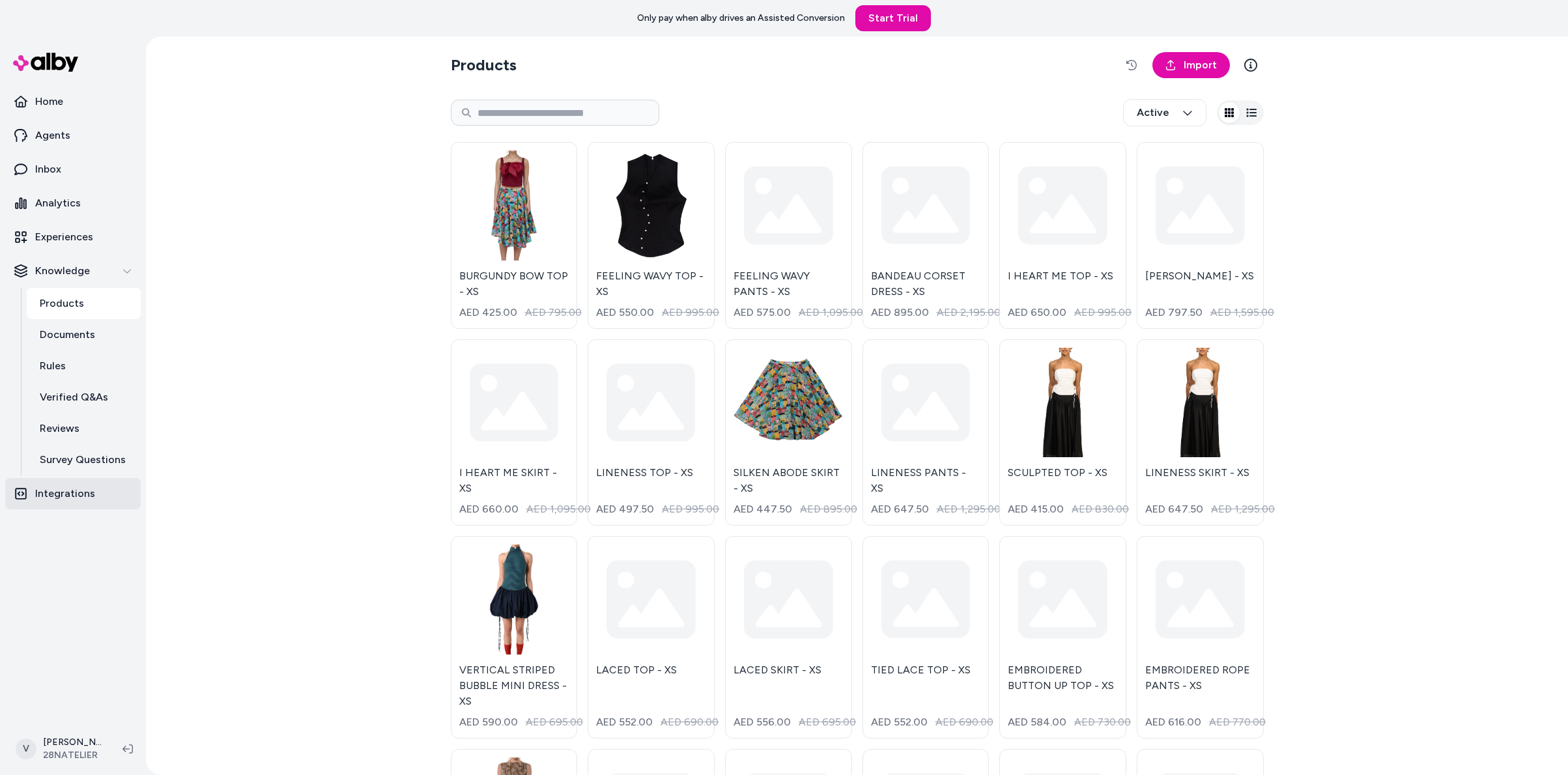
click at [77, 501] on link "Integrations" at bounding box center [73, 494] width 135 height 32
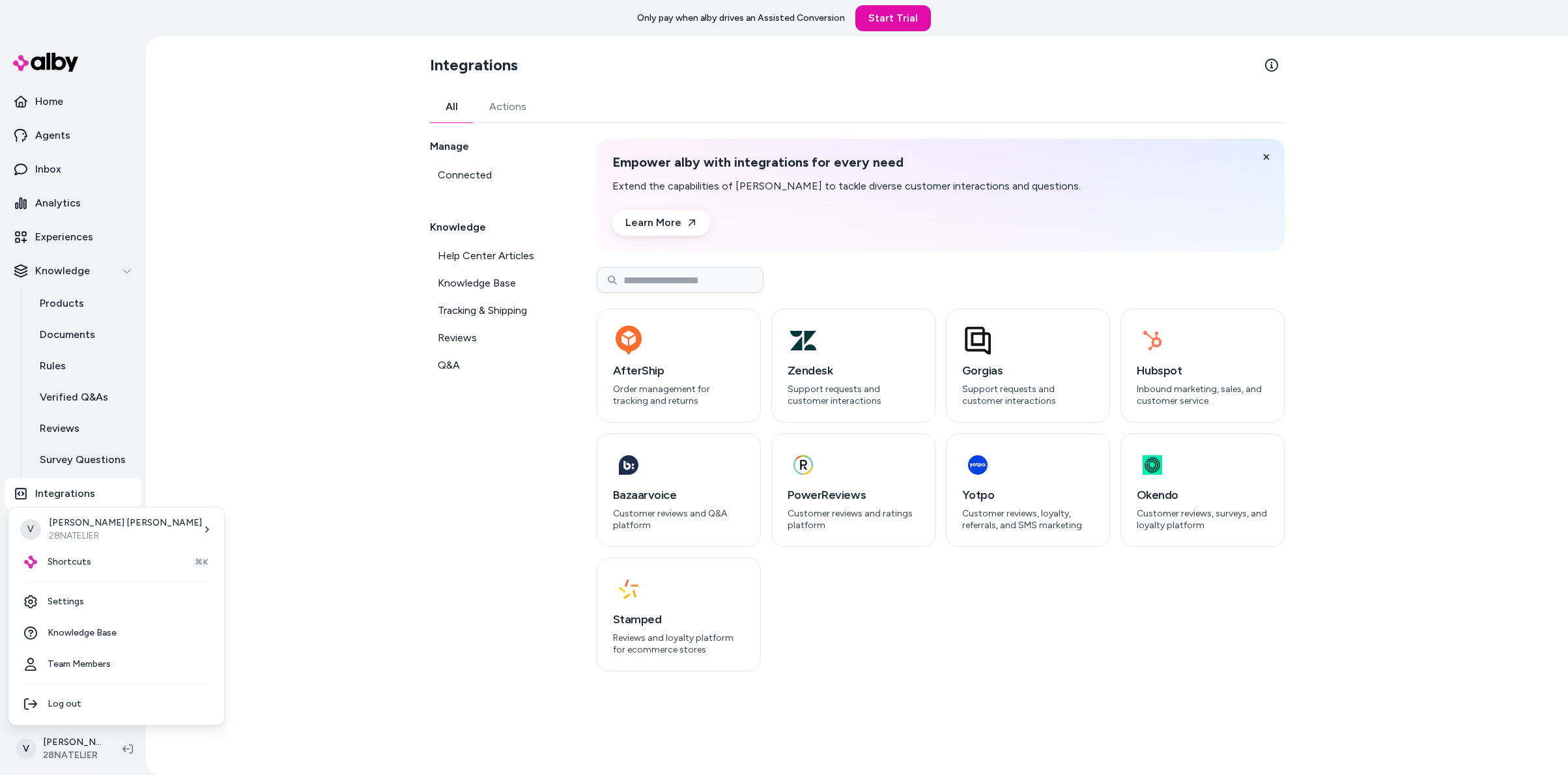
click at [65, 739] on html "Only pay when alby drives an Assisted Conversion Start Trial Home Agents Inbox …" at bounding box center [784, 387] width 1568 height 775
